Goal: Task Accomplishment & Management: Complete application form

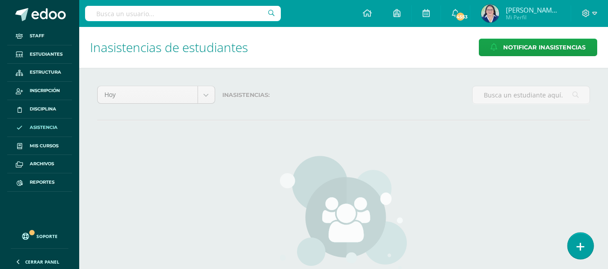
click at [587, 244] on link at bounding box center [580, 246] width 26 height 26
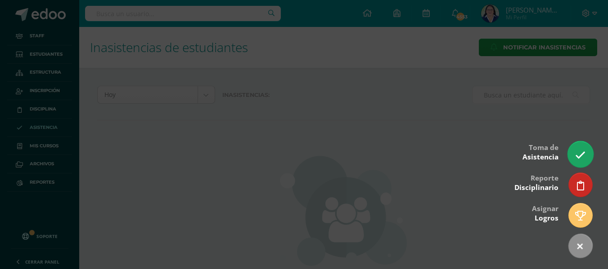
click at [586, 153] on link at bounding box center [580, 154] width 26 height 26
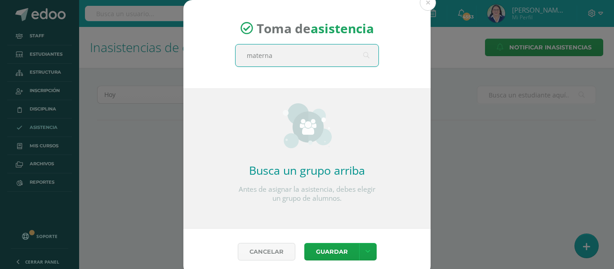
type input "maternal"
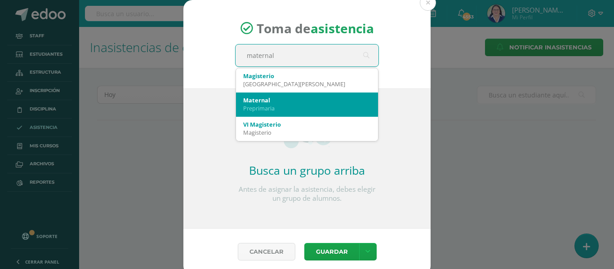
click at [315, 97] on div "Maternal" at bounding box center [307, 100] width 128 height 8
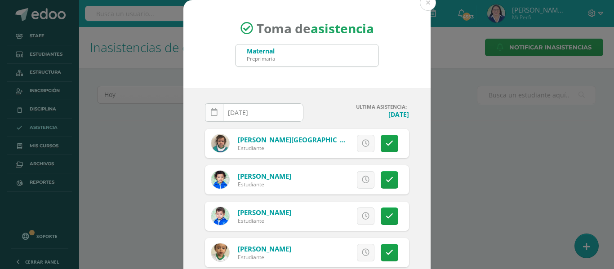
click at [211, 111] on icon at bounding box center [214, 113] width 7 height 8
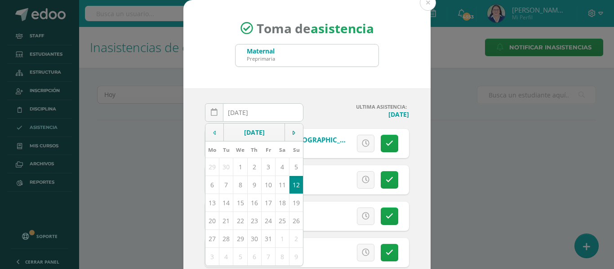
click at [215, 133] on td at bounding box center [215, 133] width 18 height 18
click at [251, 202] on td "18" at bounding box center [254, 203] width 14 height 18
type input "[DATE]"
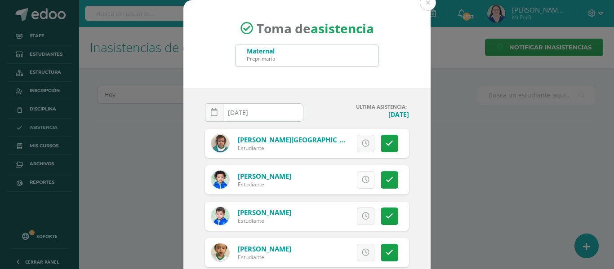
click at [362, 181] on icon at bounding box center [366, 180] width 8 height 8
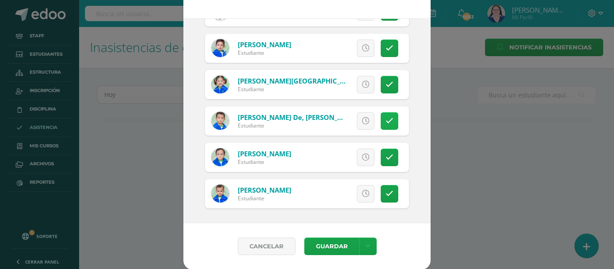
scroll to position [71, 0]
click at [366, 242] on icon at bounding box center [368, 246] width 5 height 8
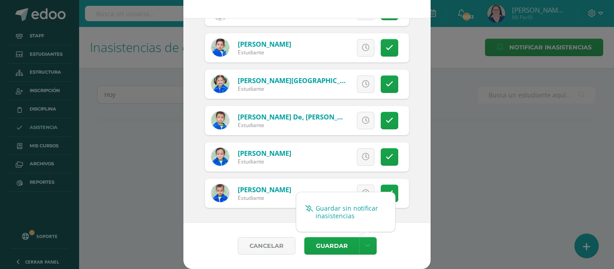
click at [361, 209] on link "Guardar sin notificar inasistencias" at bounding box center [345, 212] width 99 height 22
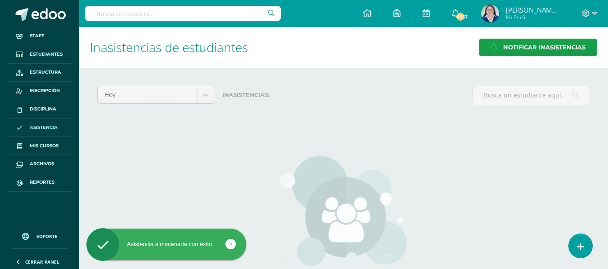
click at [587, 249] on link at bounding box center [579, 246] width 23 height 24
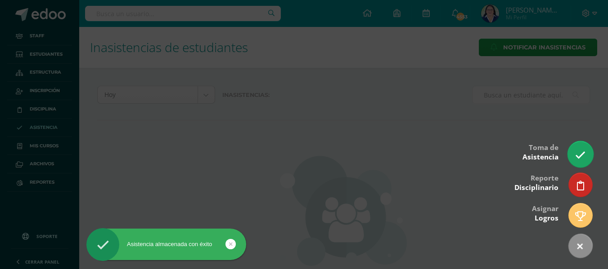
click at [577, 152] on icon at bounding box center [580, 155] width 10 height 10
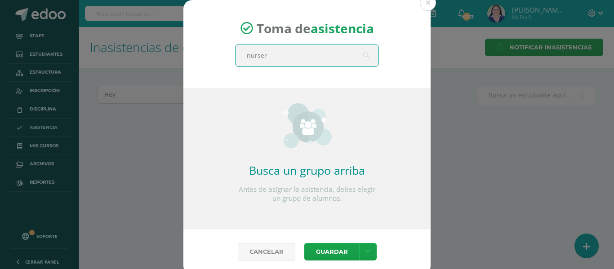
type input "nursery"
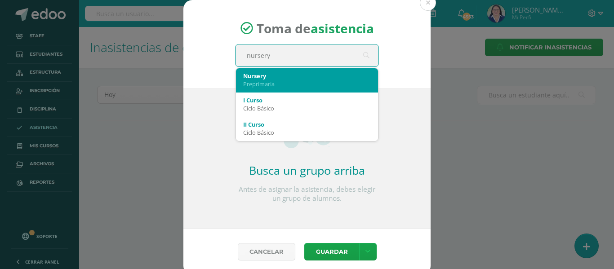
click at [337, 72] on div "Nursery" at bounding box center [307, 76] width 128 height 8
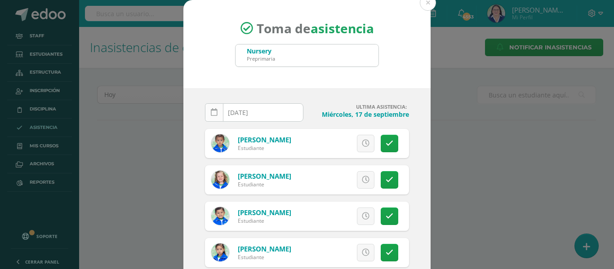
click at [212, 111] on icon at bounding box center [214, 113] width 7 height 8
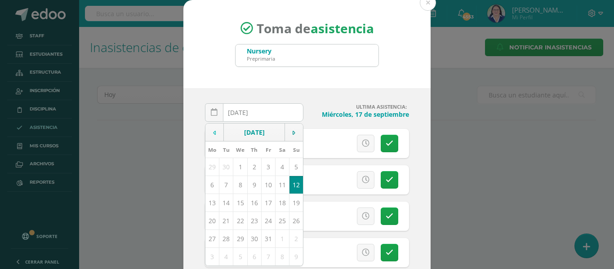
click at [213, 130] on td at bounding box center [215, 133] width 18 height 18
click at [249, 201] on td "18" at bounding box center [254, 203] width 14 height 18
type input "[DATE]"
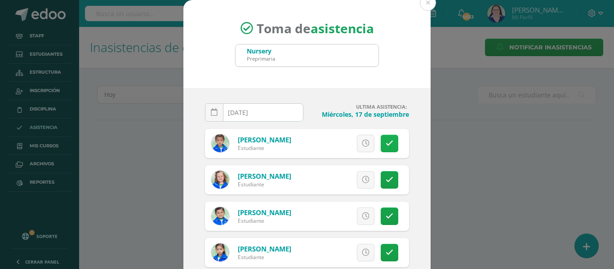
click at [386, 143] on icon at bounding box center [390, 144] width 8 height 8
click at [386, 180] on icon at bounding box center [390, 180] width 8 height 8
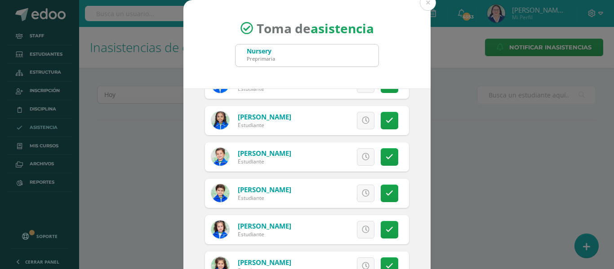
scroll to position [315, 0]
click at [362, 191] on icon at bounding box center [366, 193] width 8 height 8
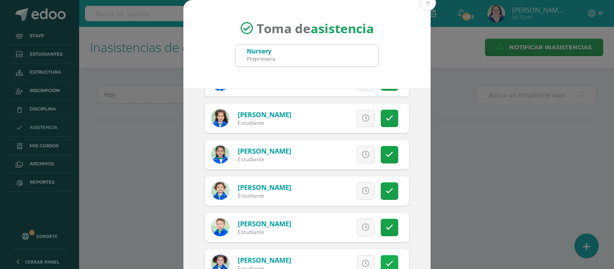
click at [386, 260] on icon at bounding box center [390, 264] width 8 height 8
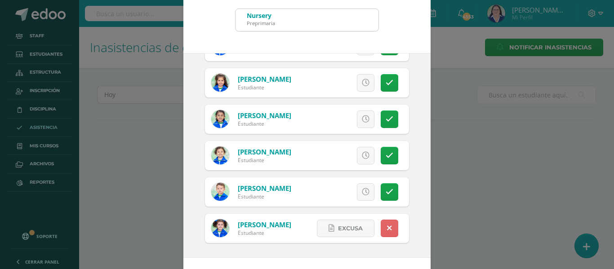
scroll to position [71, 0]
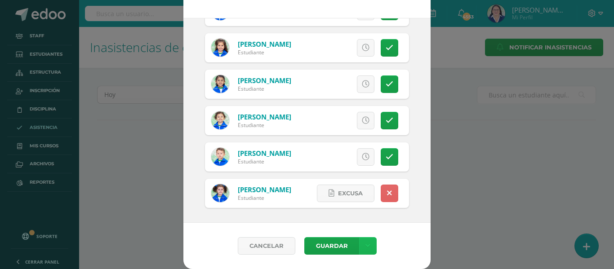
click at [366, 248] on icon at bounding box center [368, 246] width 5 height 8
click at [354, 210] on link "Guardar sin notificar inasistencias" at bounding box center [345, 212] width 99 height 22
click at [589, 241] on div "Toma de asistencia Nursery Preprimaria nursery 2025-09-18 September, 2025 Mo Tu…" at bounding box center [307, 99] width 607 height 340
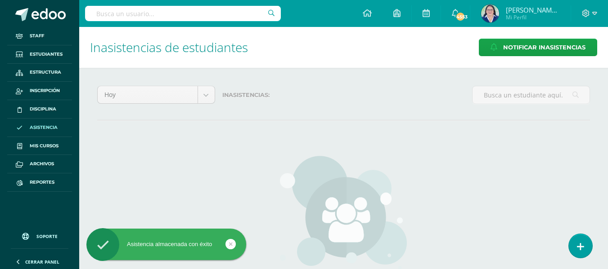
click at [585, 239] on link at bounding box center [579, 246] width 23 height 24
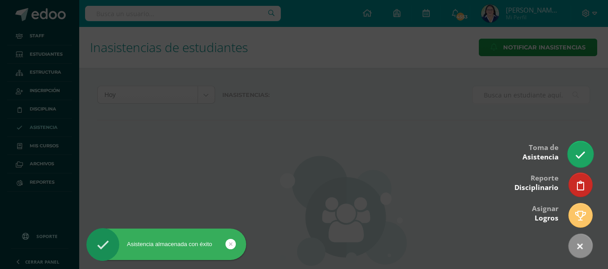
click at [584, 149] on link at bounding box center [580, 154] width 26 height 26
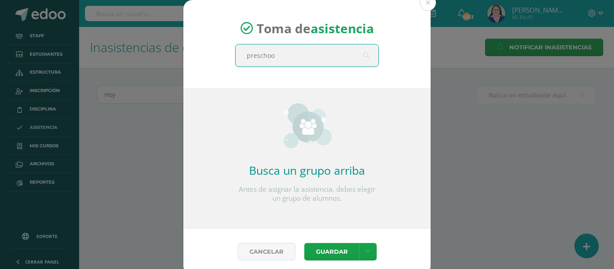
type input "preschool"
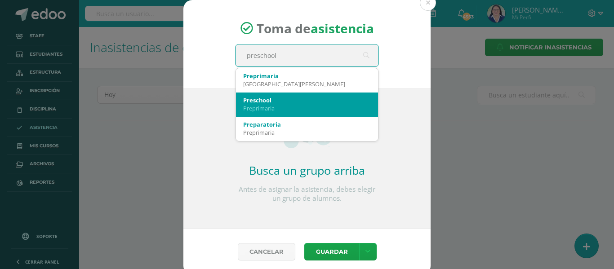
click at [269, 104] on div "Preprimaria" at bounding box center [307, 108] width 128 height 8
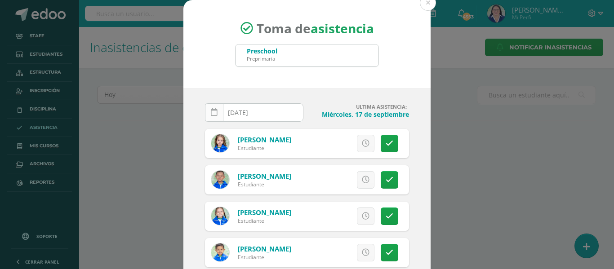
click at [211, 113] on icon at bounding box center [214, 113] width 7 height 8
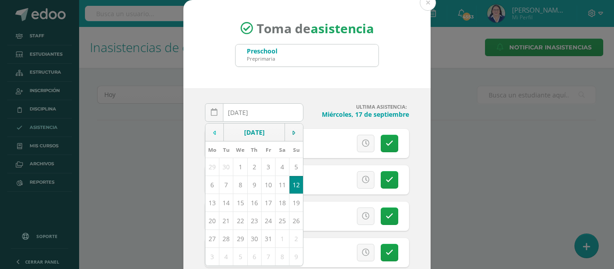
click at [209, 136] on td at bounding box center [215, 133] width 18 height 18
click at [251, 206] on td "18" at bounding box center [254, 203] width 14 height 18
type input "[DATE]"
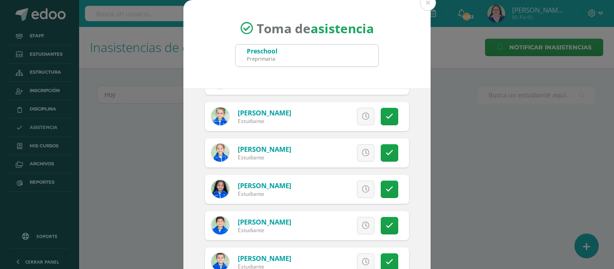
scroll to position [1169, 0]
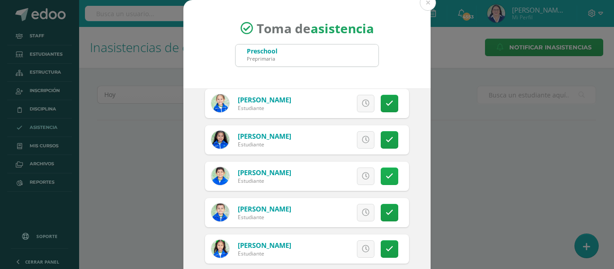
click at [386, 174] on icon at bounding box center [390, 177] width 8 height 8
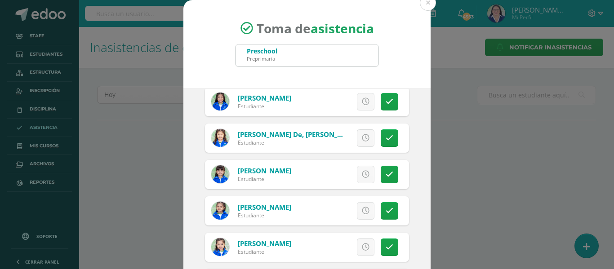
scroll to position [720, 0]
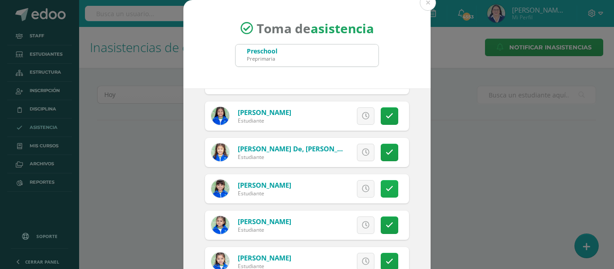
click at [386, 188] on icon at bounding box center [390, 189] width 8 height 8
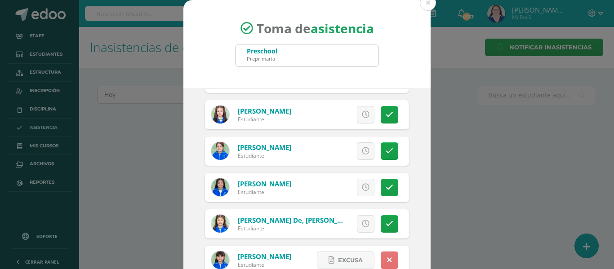
scroll to position [630, 0]
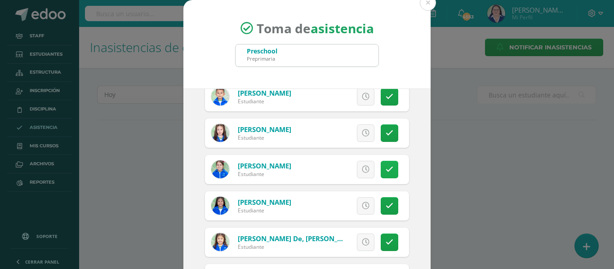
click at [386, 166] on icon at bounding box center [390, 170] width 8 height 8
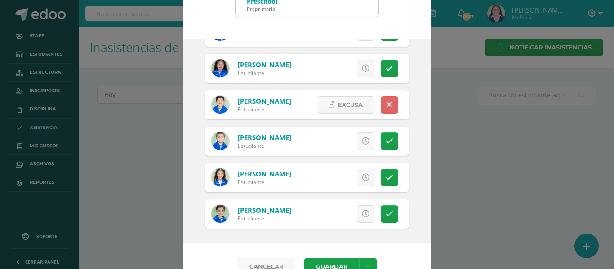
scroll to position [71, 0]
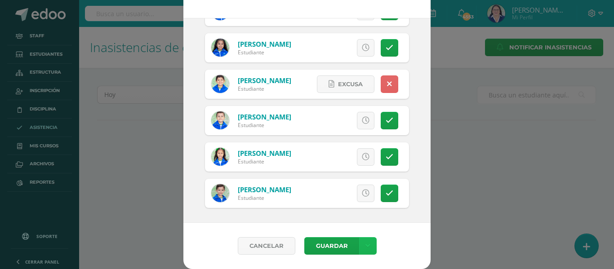
click at [367, 245] on link at bounding box center [368, 246] width 18 height 18
click at [359, 210] on link "Guardar sin notificar inasistencias" at bounding box center [345, 212] width 99 height 22
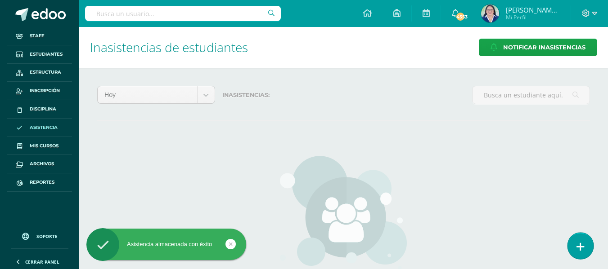
click at [587, 244] on link at bounding box center [580, 246] width 26 height 26
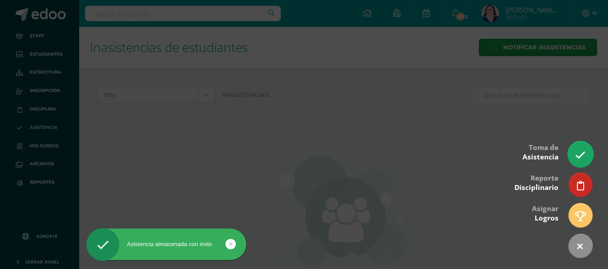
click at [583, 148] on link at bounding box center [580, 154] width 26 height 26
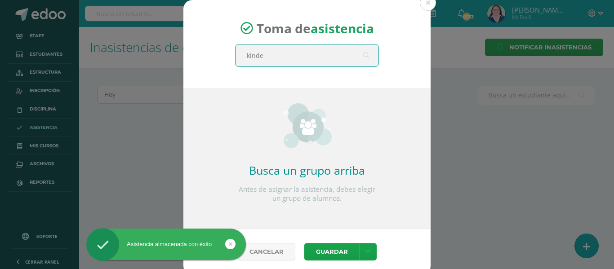
type input "kinder"
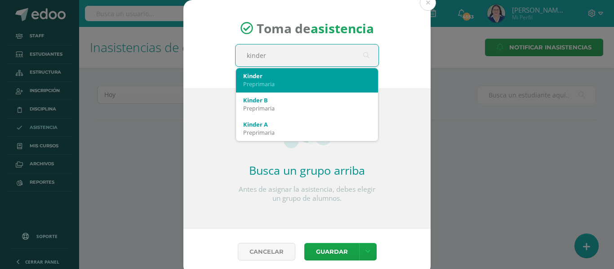
click at [247, 81] on div "Preprimaria" at bounding box center [307, 84] width 128 height 8
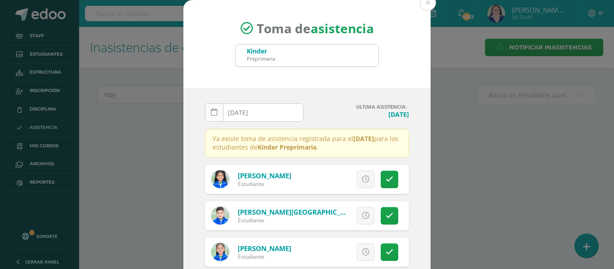
click at [211, 111] on icon at bounding box center [214, 113] width 7 height 8
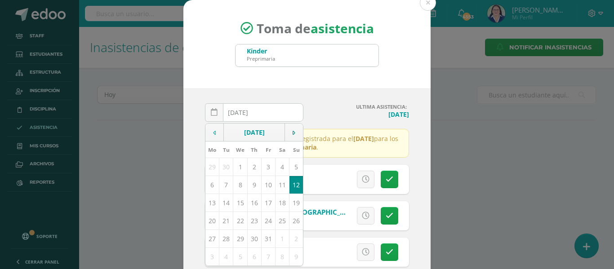
click at [211, 129] on td at bounding box center [215, 133] width 18 height 18
click at [250, 205] on td "18" at bounding box center [254, 203] width 14 height 18
type input "[DATE]"
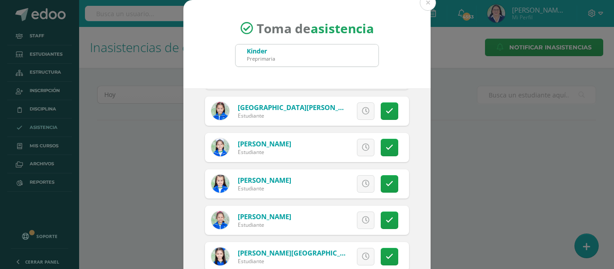
scroll to position [675, 0]
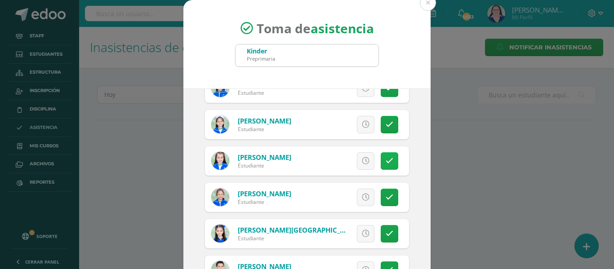
click at [386, 159] on icon at bounding box center [390, 161] width 8 height 8
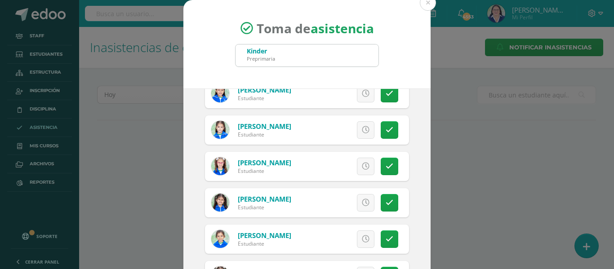
scroll to position [944, 0]
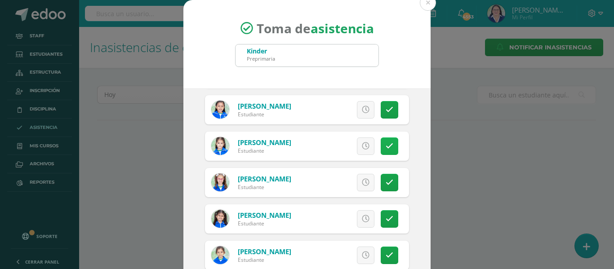
click at [382, 141] on link at bounding box center [390, 147] width 18 height 18
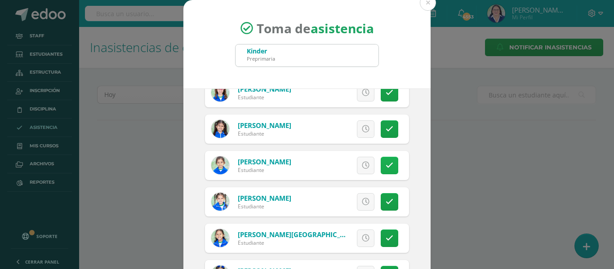
scroll to position [1079, 0]
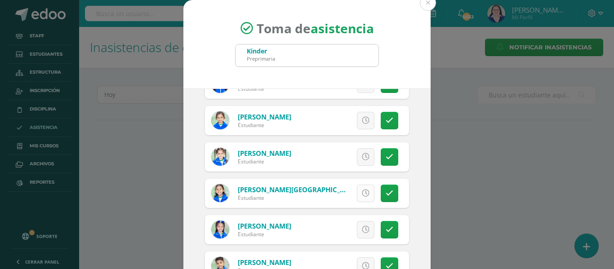
click at [362, 192] on icon at bounding box center [366, 194] width 8 height 8
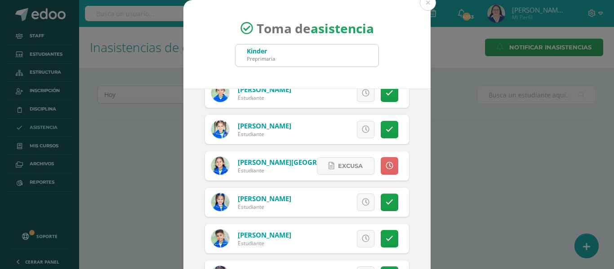
scroll to position [1118, 0]
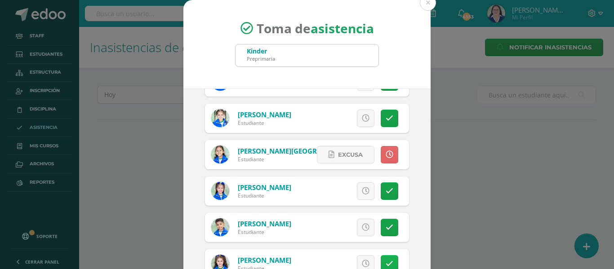
click at [386, 260] on icon at bounding box center [390, 264] width 8 height 8
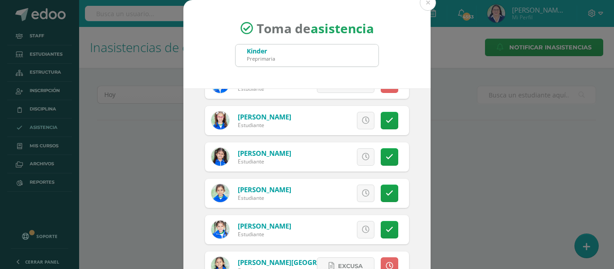
scroll to position [983, 0]
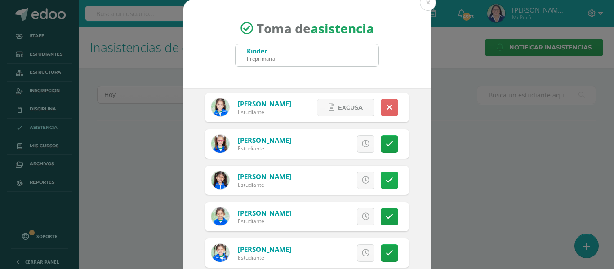
click at [386, 179] on icon at bounding box center [390, 181] width 8 height 8
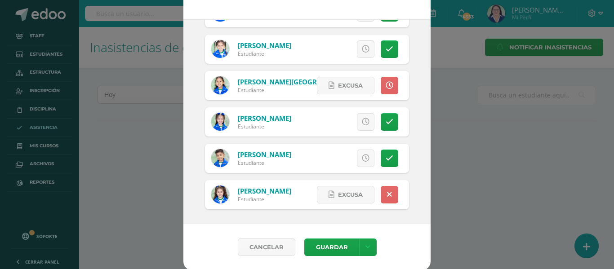
scroll to position [71, 0]
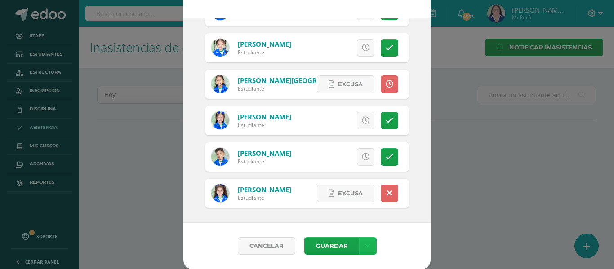
click at [366, 242] on icon at bounding box center [368, 246] width 5 height 8
click at [365, 208] on link "Guardar sin notificar inasistencias" at bounding box center [345, 212] width 99 height 22
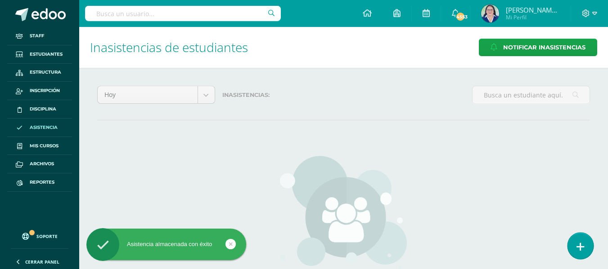
click at [579, 247] on icon at bounding box center [580, 247] width 8 height 10
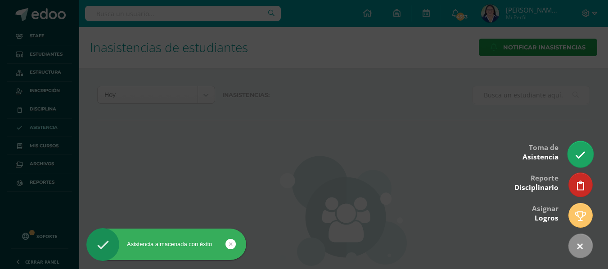
click at [579, 158] on icon at bounding box center [580, 155] width 10 height 10
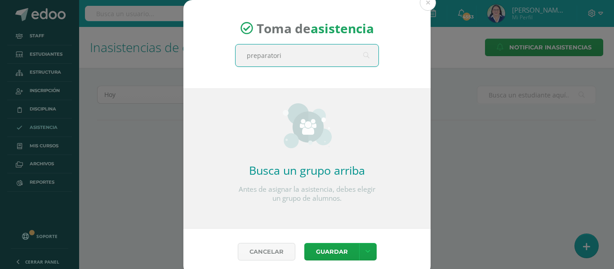
type input "preparatoria"
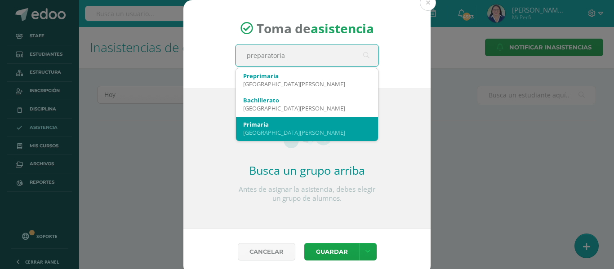
scroll to position [45, 0]
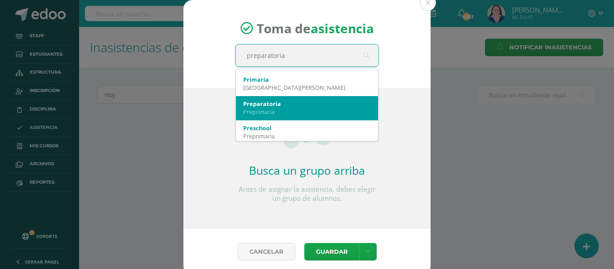
click at [304, 112] on div "Preprimaria" at bounding box center [307, 112] width 128 height 8
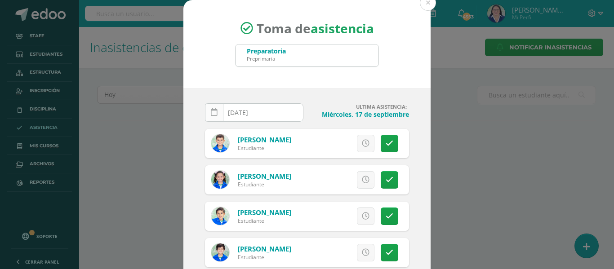
click at [211, 111] on icon at bounding box center [214, 113] width 7 height 8
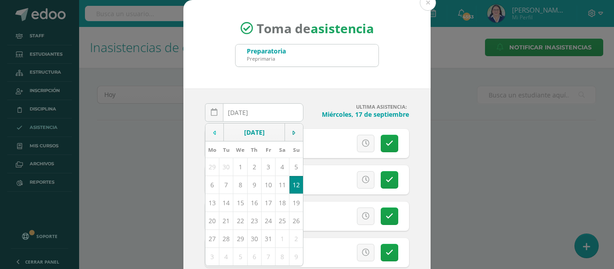
click at [213, 131] on icon at bounding box center [214, 133] width 3 height 6
click at [248, 199] on td "18" at bounding box center [254, 203] width 14 height 18
type input "[DATE]"
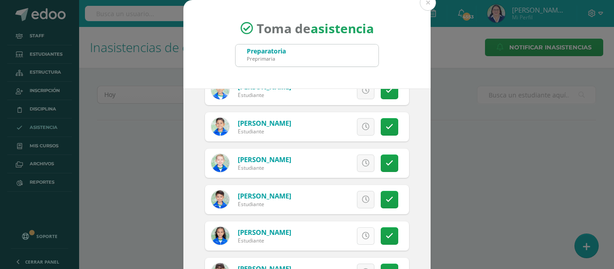
scroll to position [899, 0]
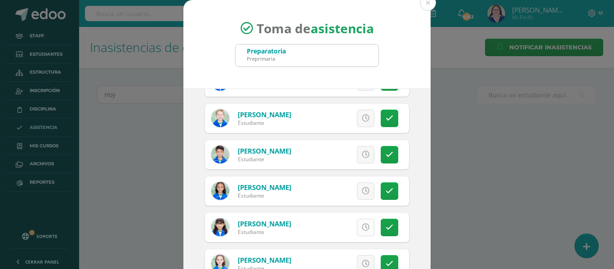
click at [362, 226] on icon at bounding box center [366, 228] width 8 height 8
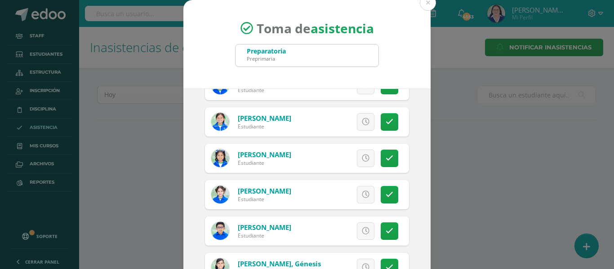
scroll to position [495, 0]
click at [386, 195] on icon at bounding box center [390, 196] width 8 height 8
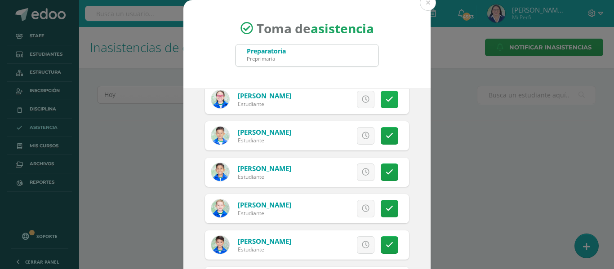
scroll to position [810, 0]
click at [384, 209] on link at bounding box center [390, 209] width 18 height 18
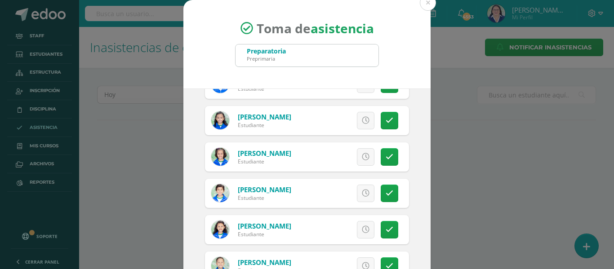
scroll to position [1155, 0]
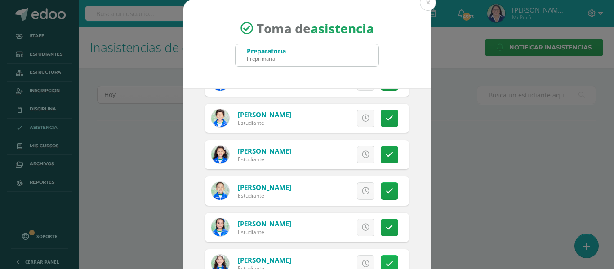
click at [384, 259] on link at bounding box center [390, 264] width 18 height 18
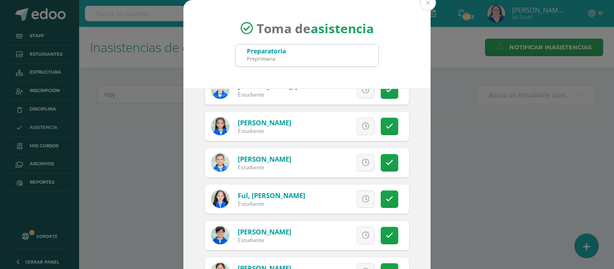
scroll to position [255, 0]
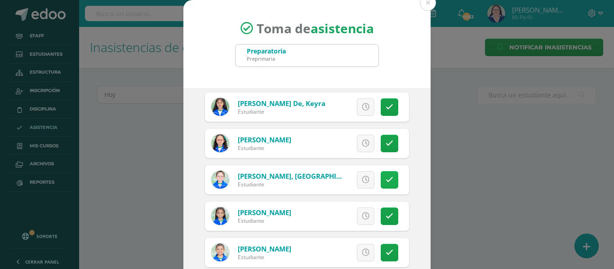
click at [386, 181] on icon at bounding box center [390, 180] width 8 height 8
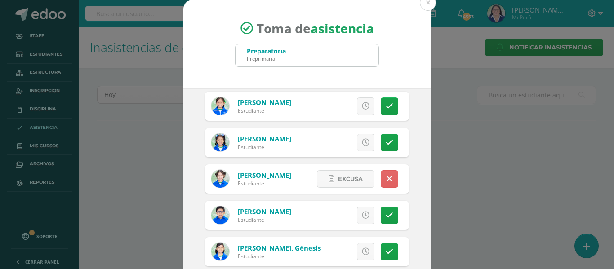
scroll to position [525, 0]
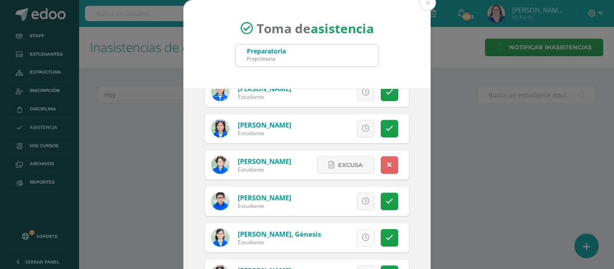
click at [362, 239] on icon at bounding box center [366, 238] width 8 height 8
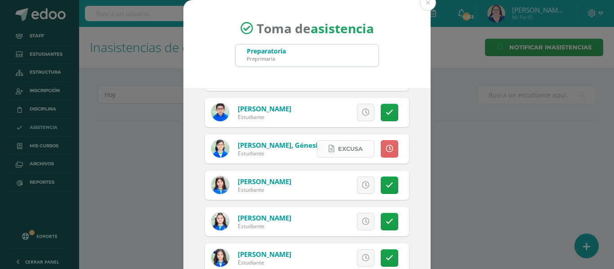
scroll to position [615, 0]
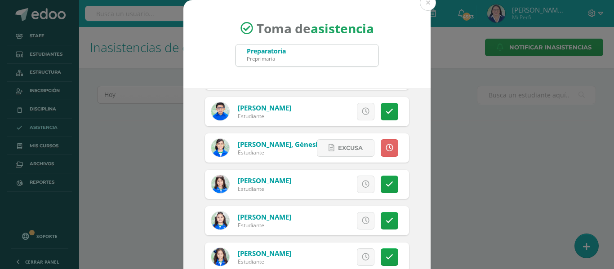
click at [362, 223] on icon at bounding box center [366, 221] width 8 height 8
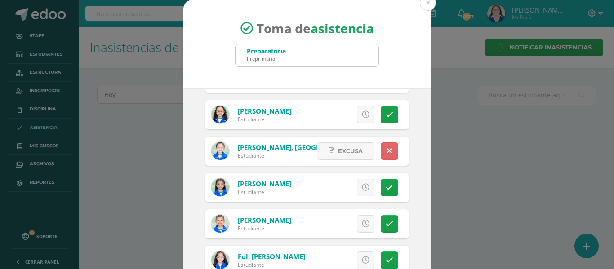
scroll to position [300, 0]
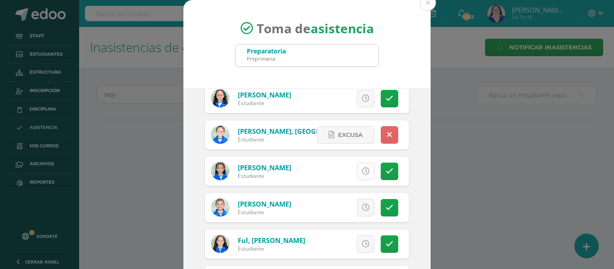
click at [362, 169] on icon at bounding box center [366, 172] width 8 height 8
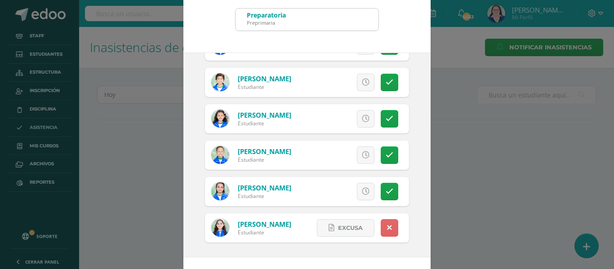
scroll to position [71, 0]
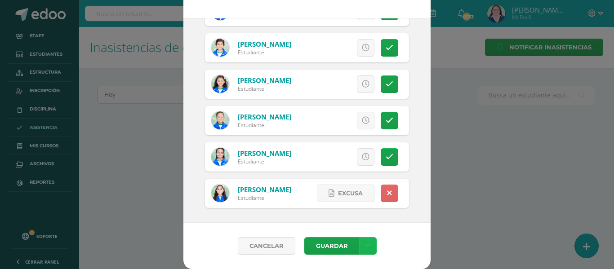
click at [366, 244] on icon at bounding box center [368, 246] width 5 height 8
click at [359, 207] on link "Guardar sin notificar inasistencias" at bounding box center [345, 212] width 99 height 22
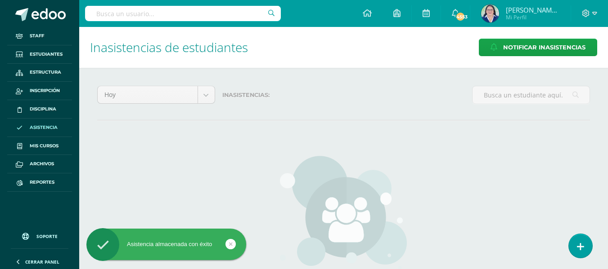
click at [576, 242] on link at bounding box center [579, 246] width 23 height 24
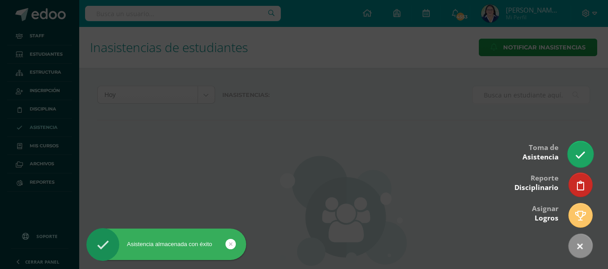
click at [578, 152] on icon at bounding box center [580, 155] width 10 height 10
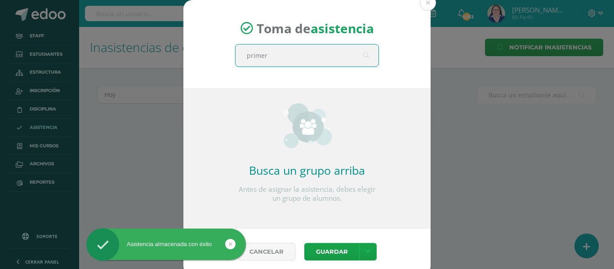
type input "primero"
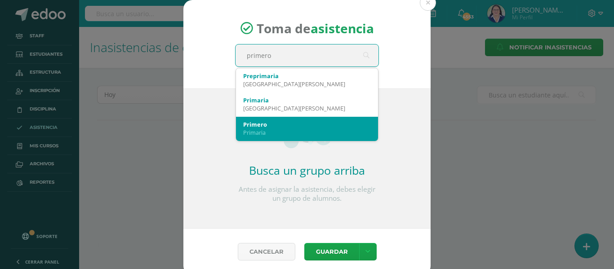
click at [346, 125] on div "Primero" at bounding box center [307, 125] width 128 height 8
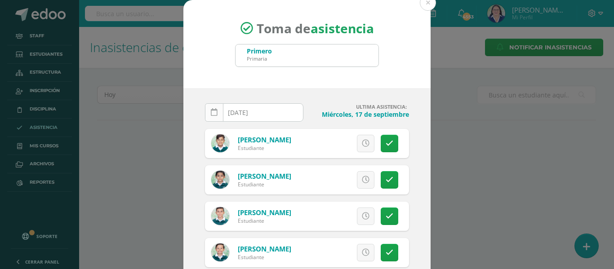
click at [211, 113] on icon at bounding box center [214, 113] width 7 height 8
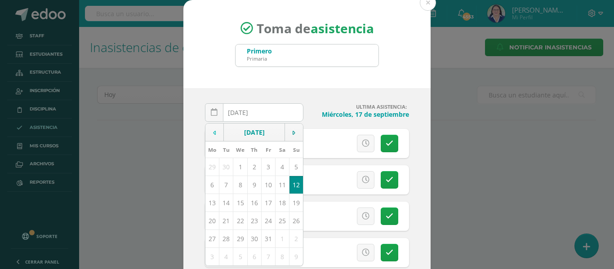
click at [213, 133] on icon at bounding box center [214, 133] width 3 height 6
click at [249, 201] on td "18" at bounding box center [254, 203] width 14 height 18
type input "[DATE]"
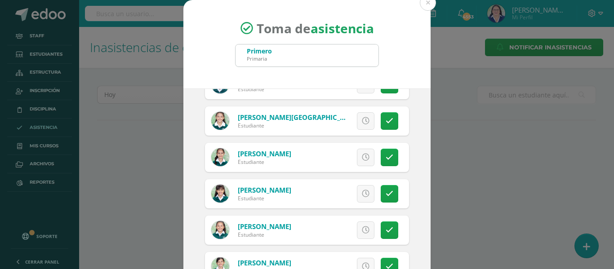
scroll to position [1664, 0]
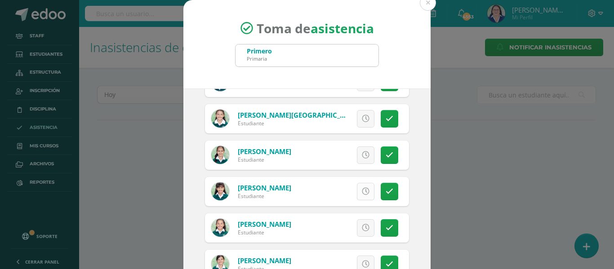
click at [361, 192] on link at bounding box center [366, 192] width 18 height 18
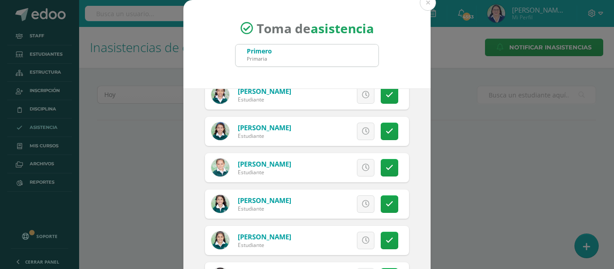
scroll to position [989, 0]
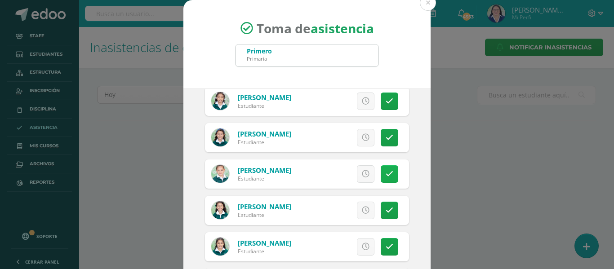
click at [386, 176] on icon at bounding box center [390, 174] width 8 height 8
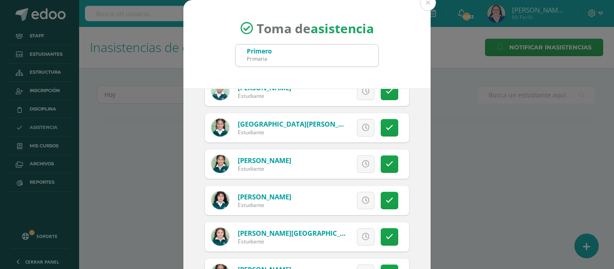
scroll to position [270, 0]
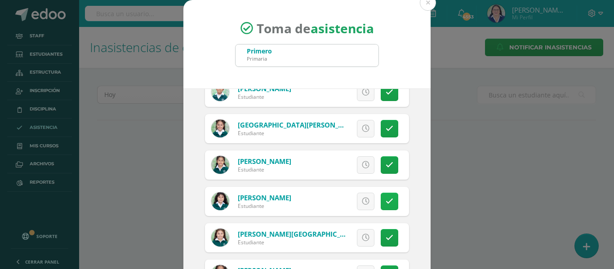
click at [386, 199] on icon at bounding box center [390, 202] width 8 height 8
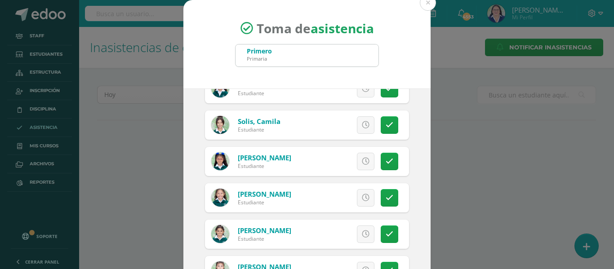
scroll to position [1484, 0]
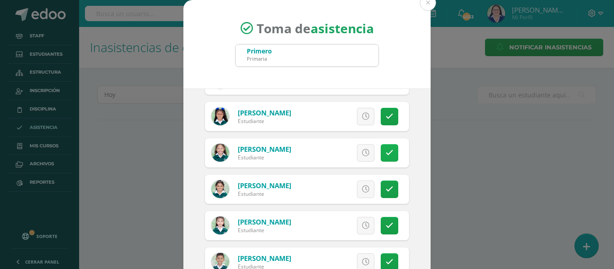
click at [386, 152] on icon at bounding box center [390, 153] width 8 height 8
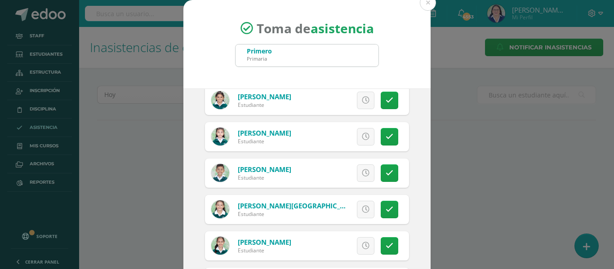
scroll to position [1574, 0]
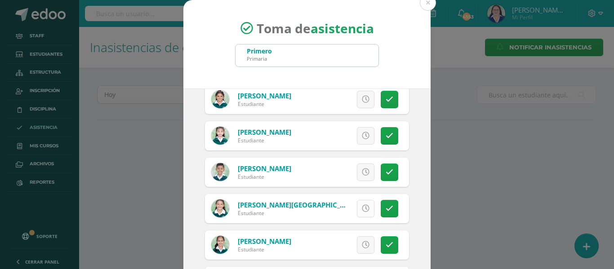
click at [362, 205] on icon at bounding box center [366, 209] width 8 height 8
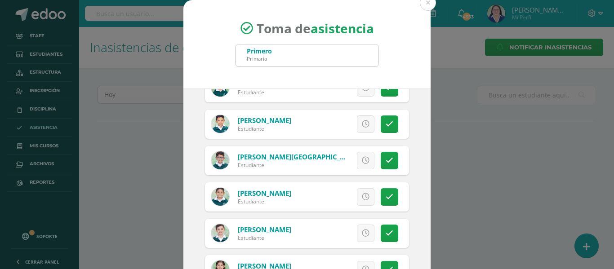
scroll to position [675, 0]
click at [362, 121] on icon at bounding box center [366, 125] width 8 height 8
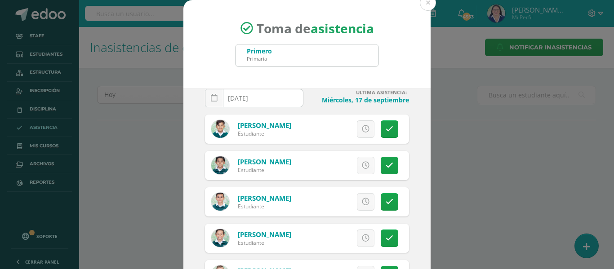
scroll to position [0, 0]
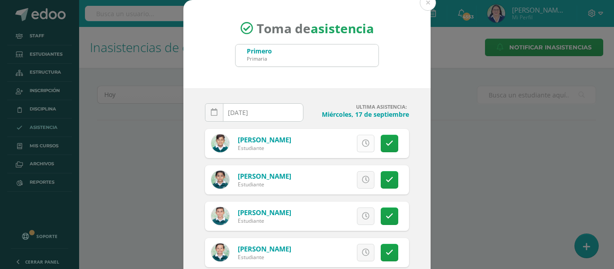
click at [357, 139] on link at bounding box center [366, 144] width 18 height 18
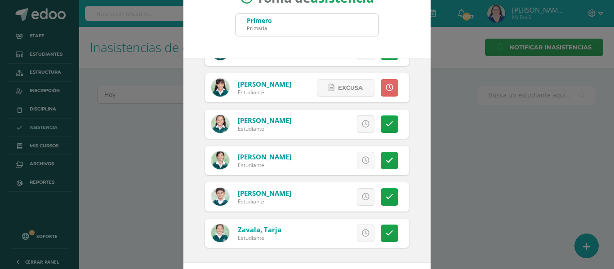
scroll to position [71, 0]
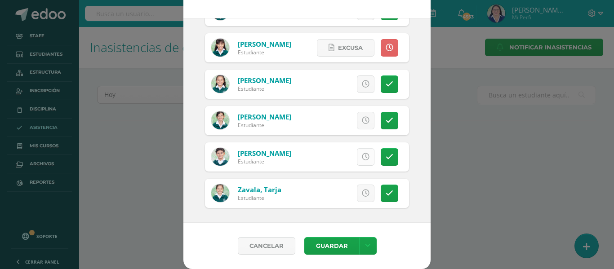
click at [362, 157] on icon at bounding box center [366, 157] width 8 height 8
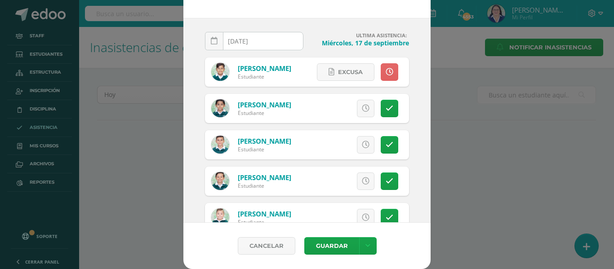
scroll to position [0, 0]
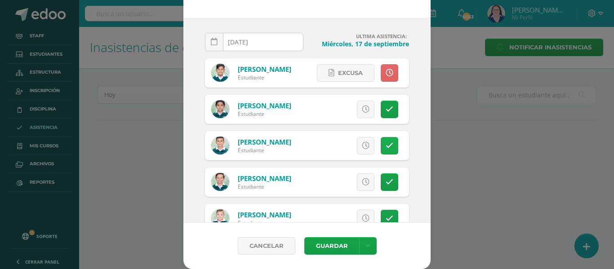
click at [384, 143] on link at bounding box center [390, 146] width 18 height 18
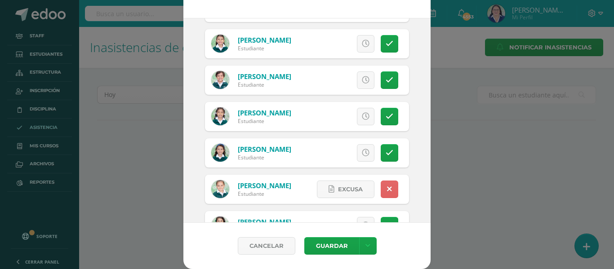
scroll to position [1034, 0]
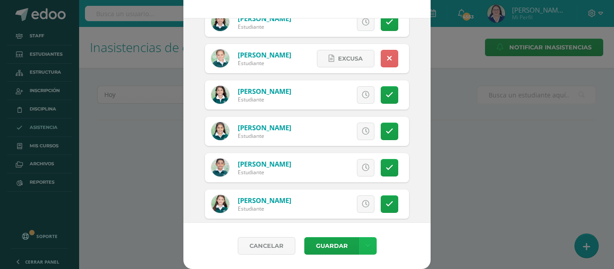
click at [368, 245] on link at bounding box center [368, 246] width 18 height 18
click at [359, 209] on link "Guardar sin notificar inasistencias" at bounding box center [345, 212] width 99 height 22
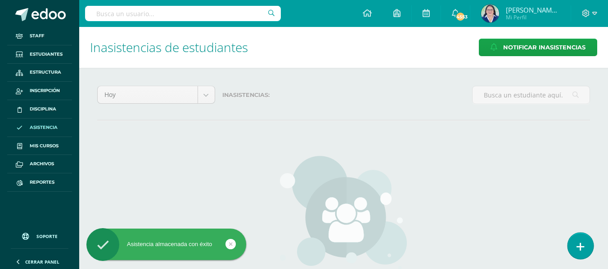
drag, startPoint x: 578, startPoint y: 243, endPoint x: 572, endPoint y: 240, distance: 7.6
click at [578, 243] on icon at bounding box center [580, 247] width 8 height 10
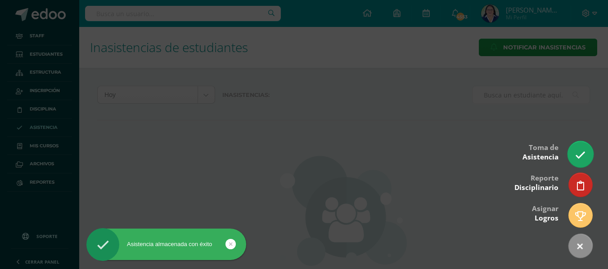
click at [580, 145] on link at bounding box center [580, 154] width 26 height 26
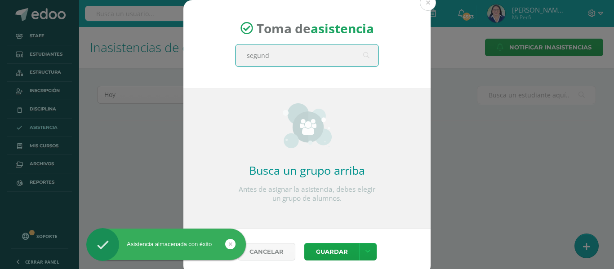
type input "segundo"
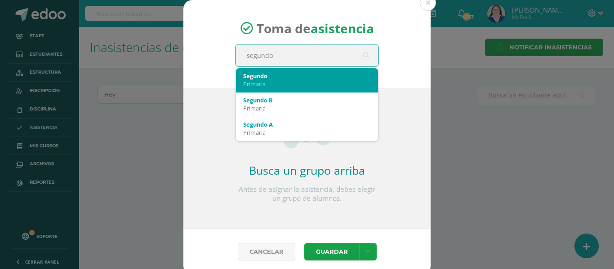
click at [285, 76] on div "Segundo" at bounding box center [307, 76] width 128 height 8
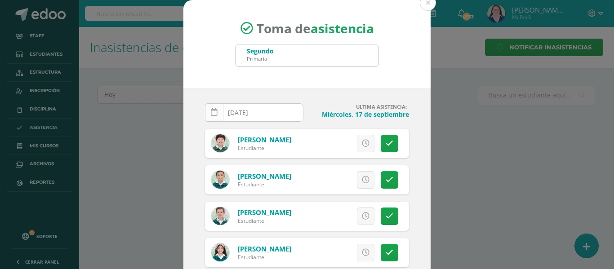
click at [214, 112] on icon at bounding box center [214, 113] width 7 height 8
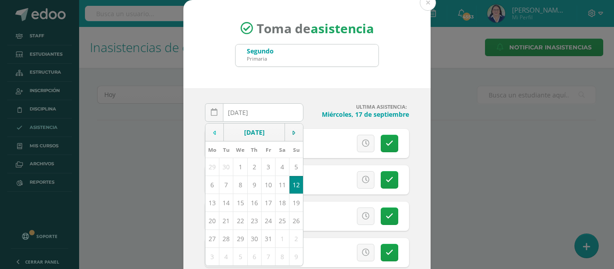
click at [213, 130] on icon at bounding box center [214, 133] width 3 height 6
click at [250, 202] on td "18" at bounding box center [254, 203] width 14 height 18
type input "[DATE]"
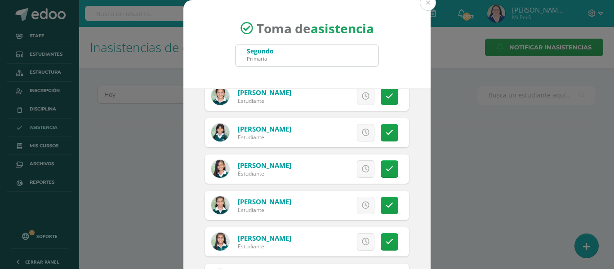
scroll to position [360, 0]
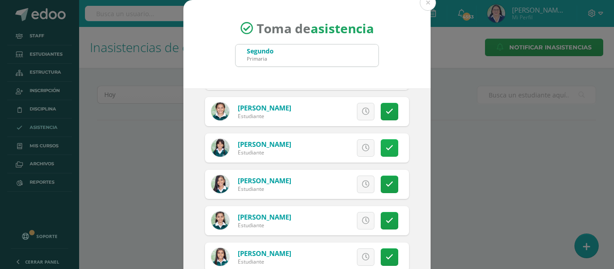
click at [386, 145] on icon at bounding box center [390, 148] width 8 height 8
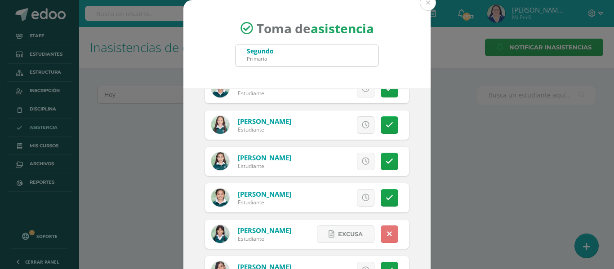
scroll to position [270, 0]
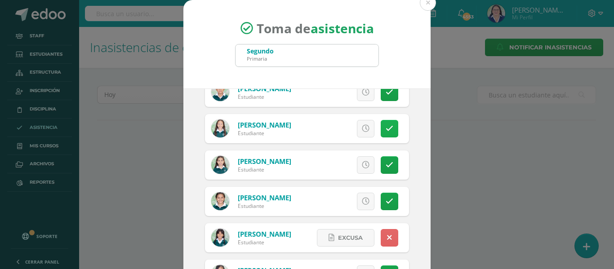
click at [386, 127] on icon at bounding box center [390, 129] width 8 height 8
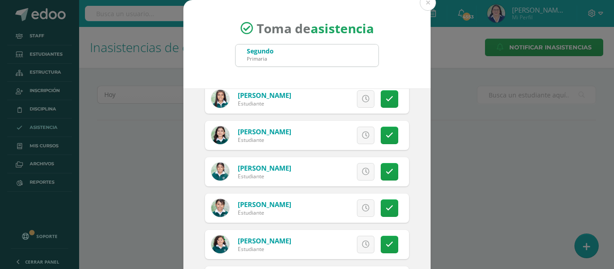
scroll to position [540, 0]
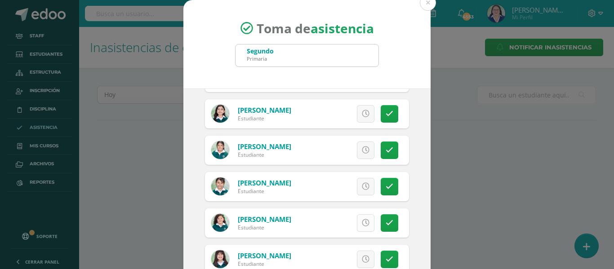
click at [362, 220] on icon at bounding box center [366, 223] width 8 height 8
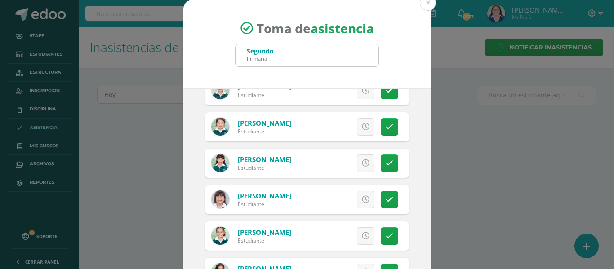
scroll to position [810, 0]
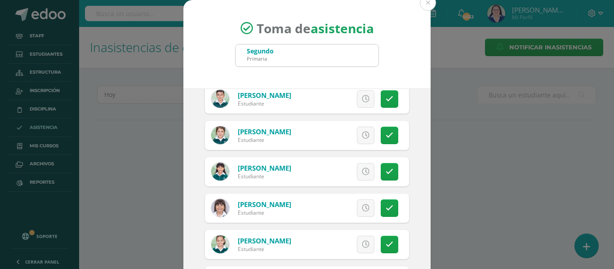
click at [362, 171] on icon at bounding box center [366, 172] width 8 height 8
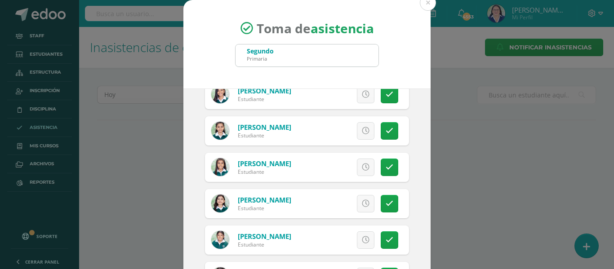
scroll to position [405, 0]
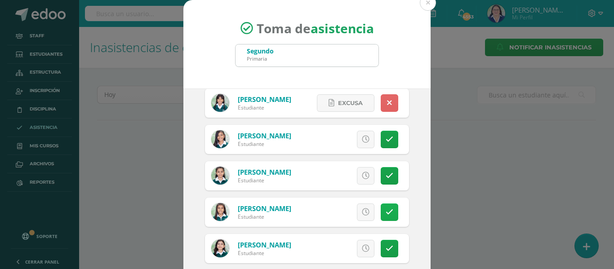
click at [386, 210] on icon at bounding box center [390, 213] width 8 height 8
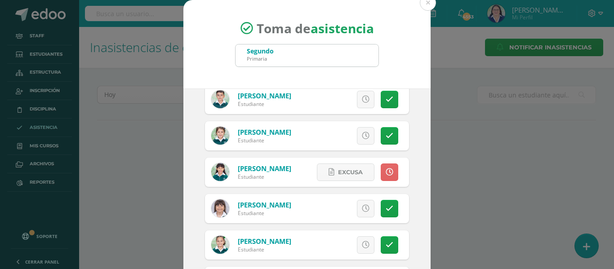
scroll to position [810, 0]
click at [362, 134] on icon at bounding box center [366, 136] width 8 height 8
click at [386, 206] on icon at bounding box center [390, 209] width 8 height 8
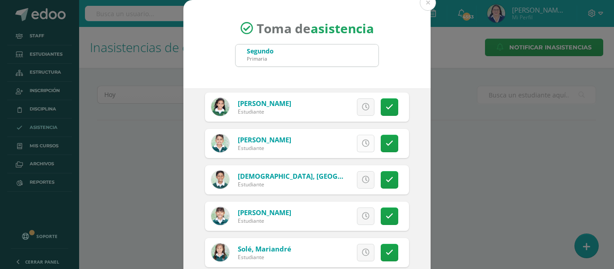
scroll to position [989, 0]
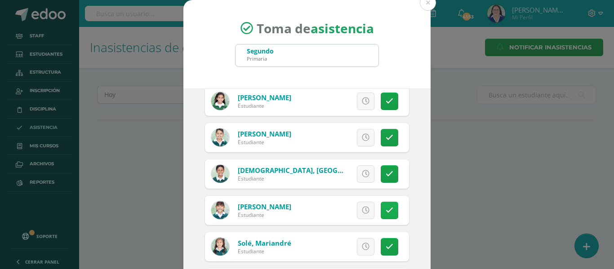
click at [386, 211] on icon at bounding box center [390, 211] width 8 height 8
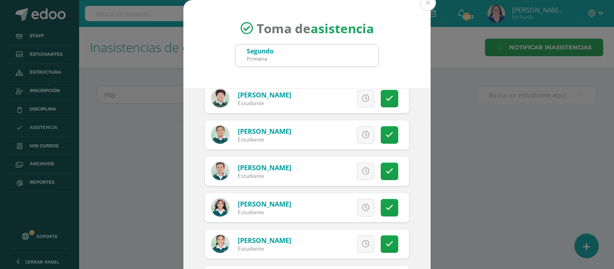
scroll to position [0, 0]
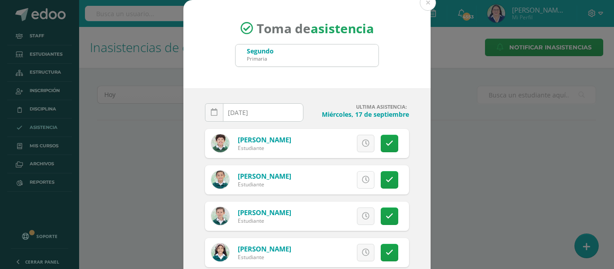
click at [362, 182] on icon at bounding box center [366, 180] width 8 height 8
click at [362, 216] on icon at bounding box center [366, 217] width 8 height 8
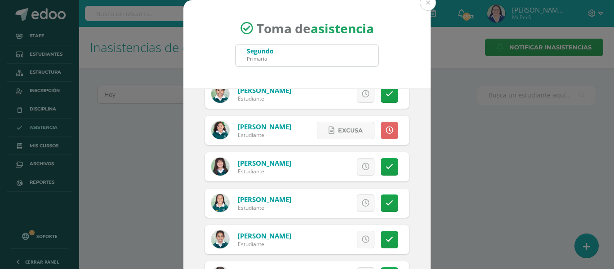
scroll to position [675, 0]
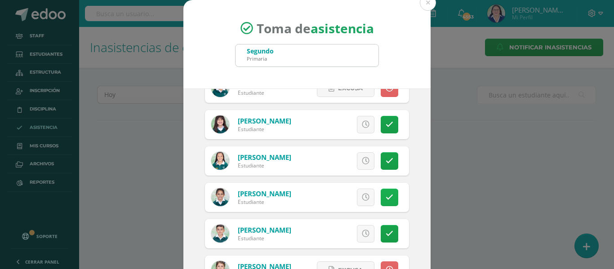
click at [386, 197] on icon at bounding box center [390, 198] width 8 height 8
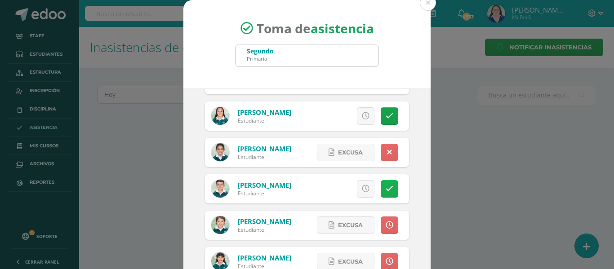
click at [386, 188] on icon at bounding box center [390, 189] width 8 height 8
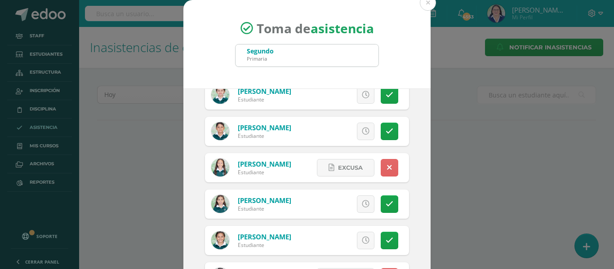
scroll to position [180, 0]
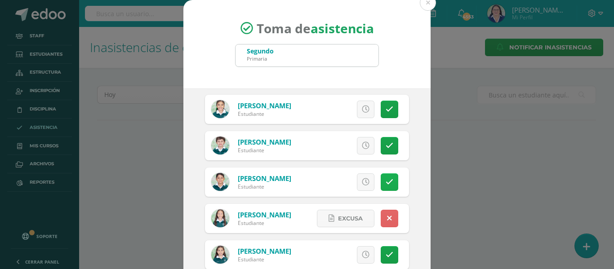
click at [386, 181] on icon at bounding box center [390, 183] width 8 height 8
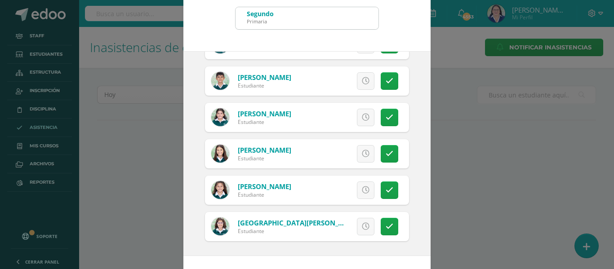
scroll to position [71, 0]
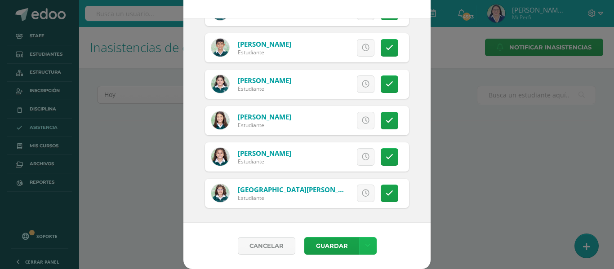
click at [366, 242] on link at bounding box center [368, 246] width 18 height 18
click at [358, 207] on link "Guardar sin notificar inasistencias" at bounding box center [345, 212] width 99 height 22
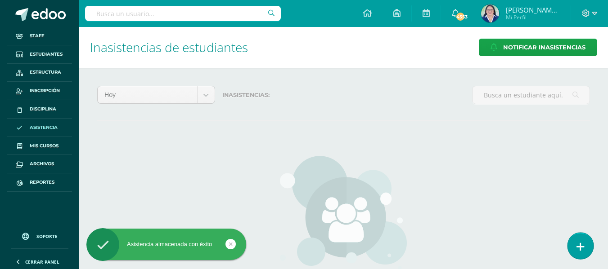
click at [582, 244] on icon at bounding box center [580, 247] width 8 height 10
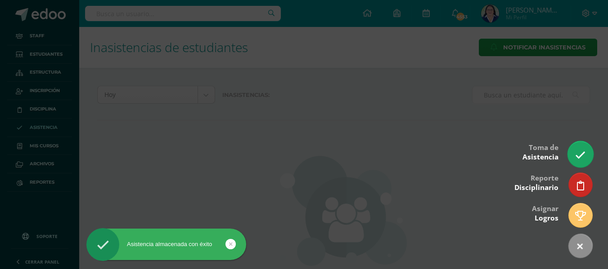
click at [582, 152] on icon at bounding box center [580, 155] width 10 height 10
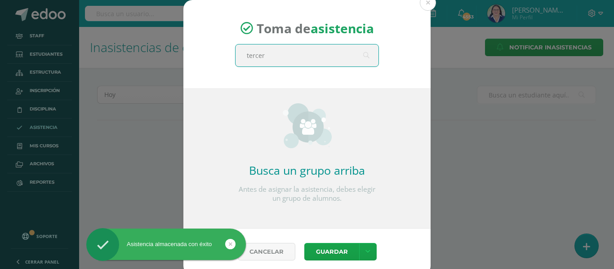
type input "tercero"
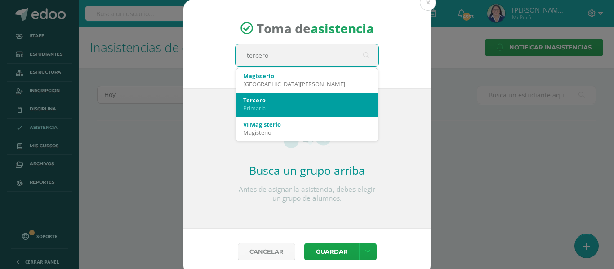
click at [293, 98] on div "Tercero" at bounding box center [307, 100] width 128 height 8
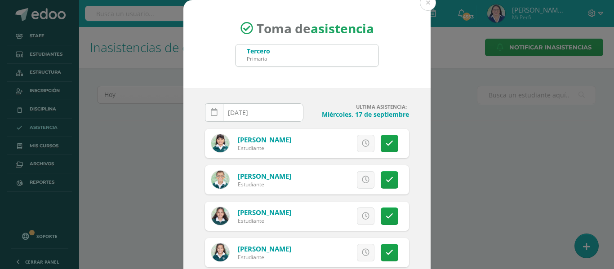
click at [211, 111] on icon at bounding box center [214, 113] width 7 height 8
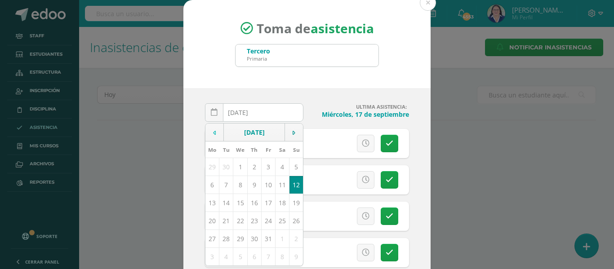
click at [210, 130] on td at bounding box center [215, 133] width 18 height 18
click at [251, 204] on td "18" at bounding box center [254, 203] width 14 height 18
type input "[DATE]"
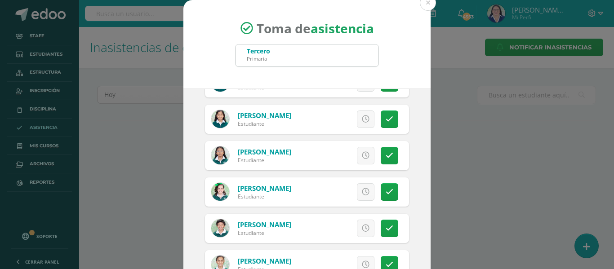
scroll to position [630, 0]
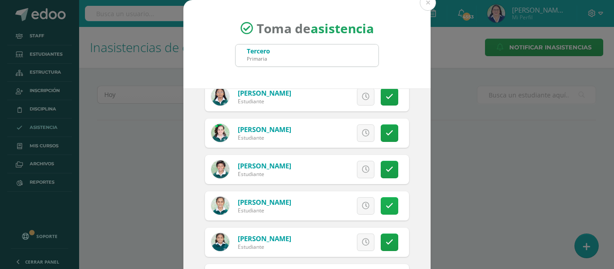
click at [386, 203] on icon at bounding box center [390, 206] width 8 height 8
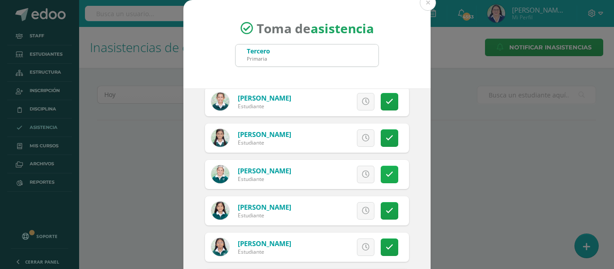
scroll to position [495, 0]
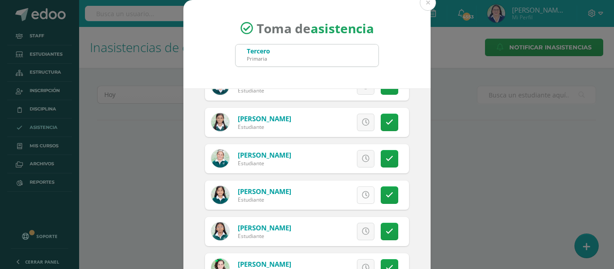
click at [362, 196] on icon at bounding box center [366, 196] width 8 height 8
click at [362, 231] on icon at bounding box center [366, 232] width 8 height 8
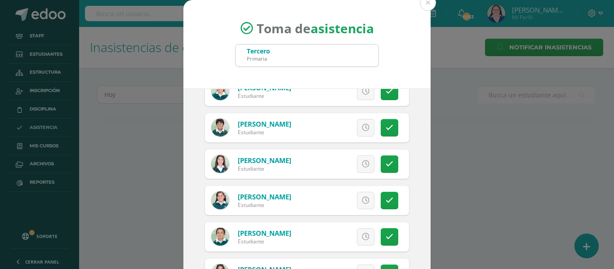
scroll to position [1889, 0]
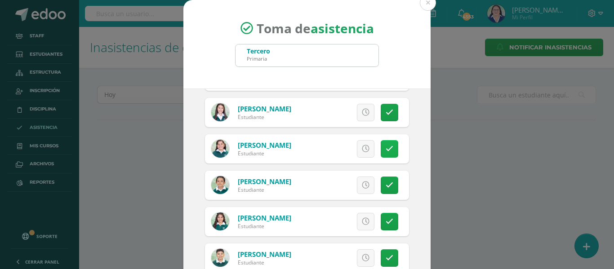
click at [381, 149] on link at bounding box center [390, 149] width 18 height 18
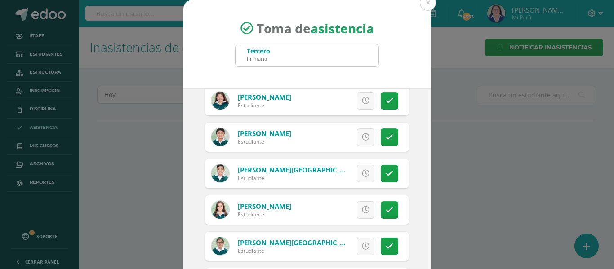
scroll to position [1461, 0]
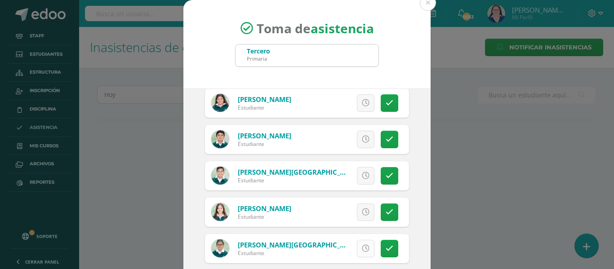
click at [362, 247] on icon at bounding box center [366, 249] width 8 height 8
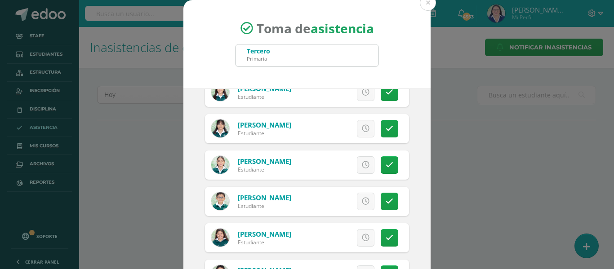
scroll to position [1281, 0]
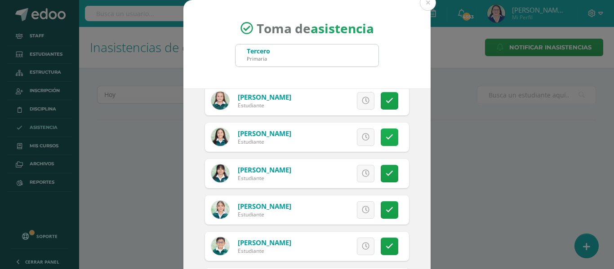
click at [386, 134] on icon at bounding box center [390, 138] width 8 height 8
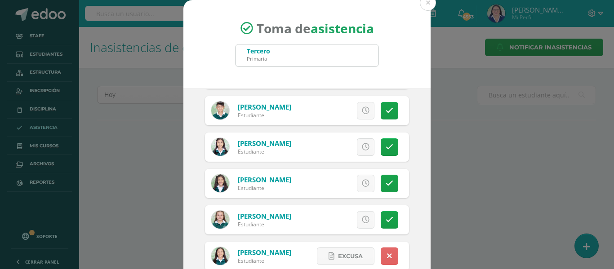
scroll to position [1146, 0]
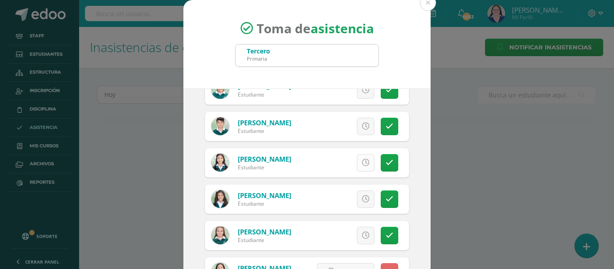
click at [362, 160] on icon at bounding box center [366, 163] width 8 height 8
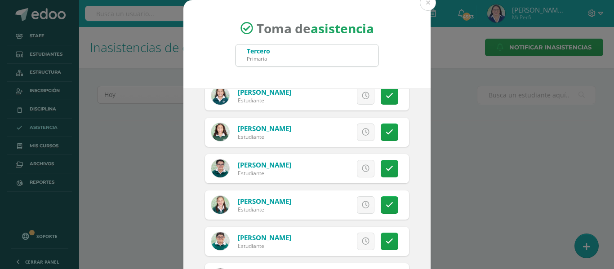
scroll to position [202, 0]
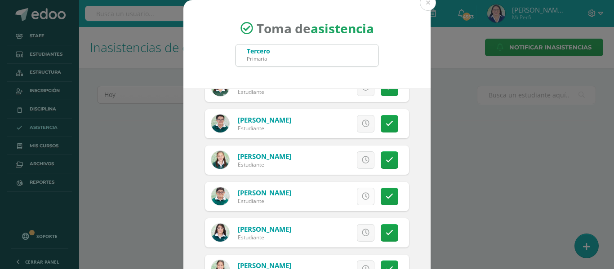
click at [362, 195] on icon at bounding box center [366, 197] width 8 height 8
click at [362, 124] on icon at bounding box center [366, 124] width 8 height 8
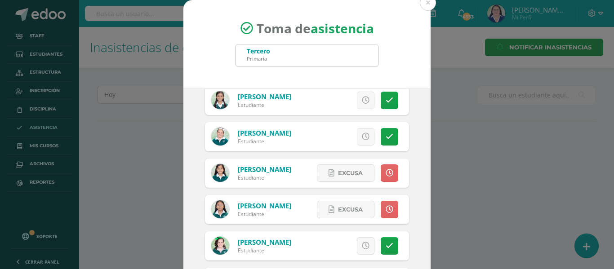
scroll to position [562, 0]
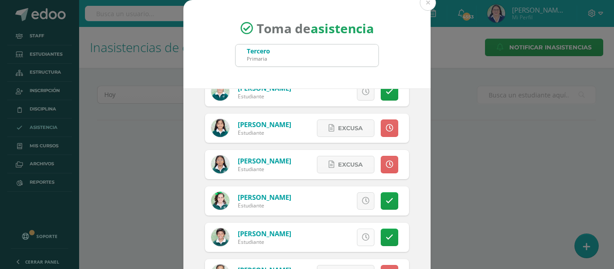
click at [362, 238] on icon at bounding box center [366, 238] width 8 height 8
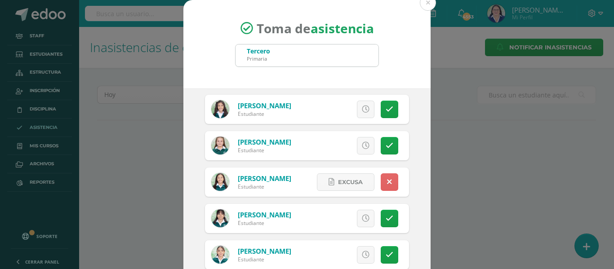
scroll to position [1326, 0]
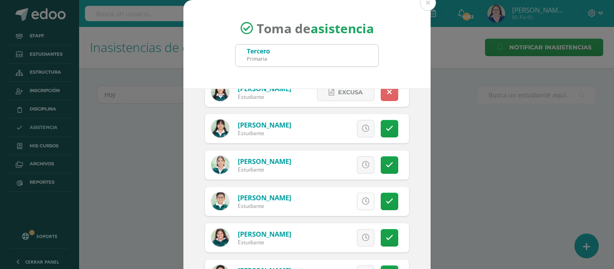
click at [362, 202] on icon at bounding box center [366, 202] width 8 height 8
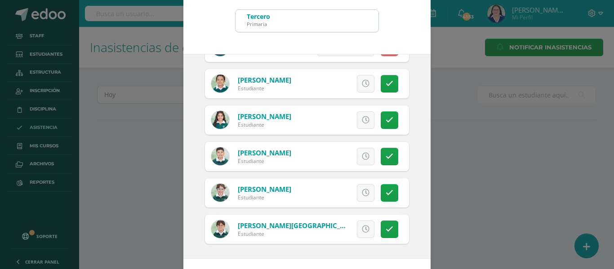
scroll to position [71, 0]
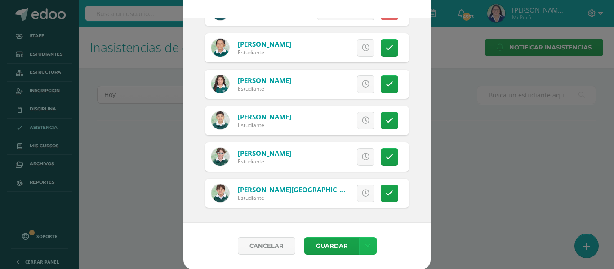
click at [366, 243] on icon at bounding box center [368, 246] width 5 height 8
click at [358, 209] on link "Guardar sin notificar inasistencias" at bounding box center [345, 212] width 99 height 22
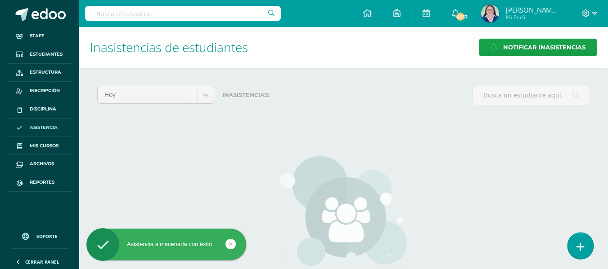
click at [576, 240] on link at bounding box center [580, 246] width 26 height 26
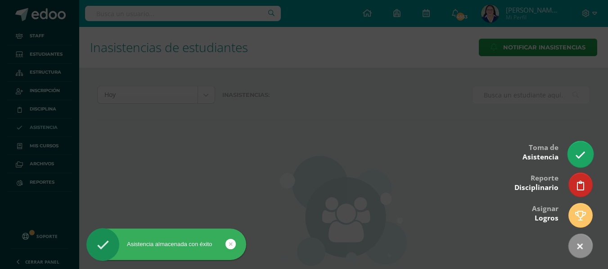
click at [577, 155] on icon at bounding box center [580, 155] width 10 height 10
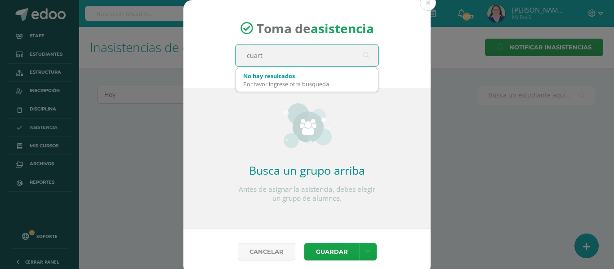
type input "cuarto"
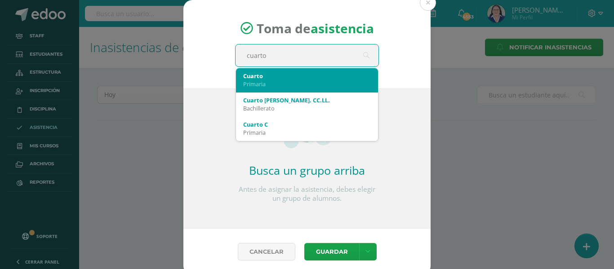
click at [295, 78] on div "Cuarto" at bounding box center [307, 76] width 128 height 8
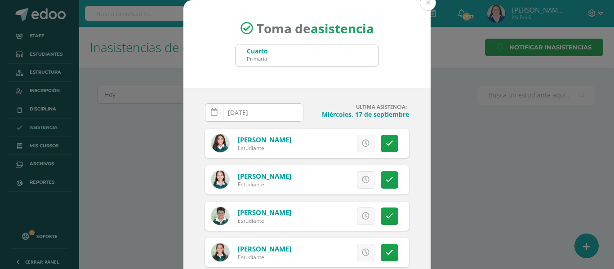
click at [212, 110] on icon at bounding box center [214, 113] width 7 height 8
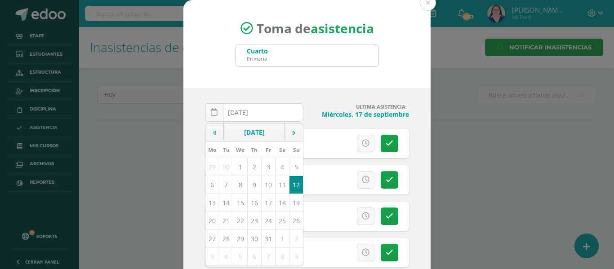
click at [213, 131] on icon at bounding box center [214, 133] width 3 height 6
click at [253, 202] on td "18" at bounding box center [254, 203] width 14 height 18
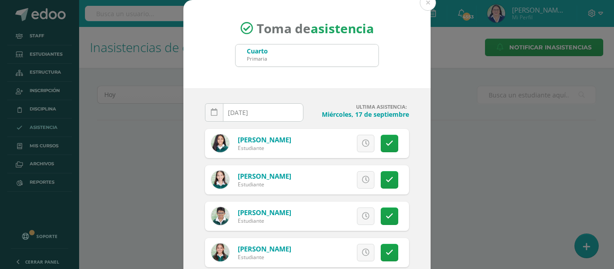
type input "[DATE]"
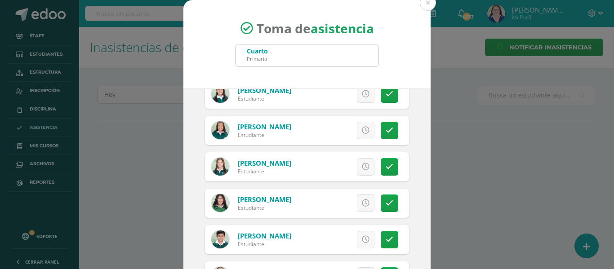
scroll to position [989, 0]
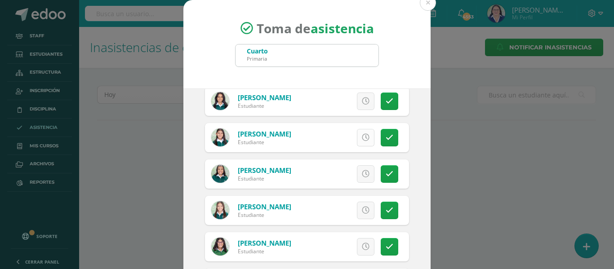
click at [362, 139] on icon at bounding box center [366, 138] width 8 height 8
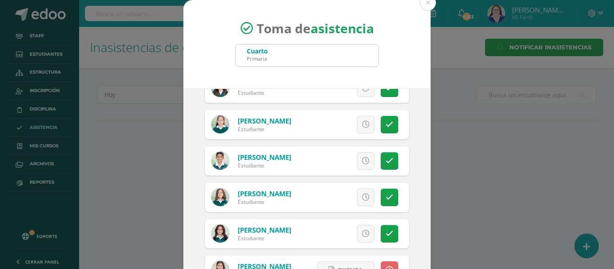
scroll to position [855, 0]
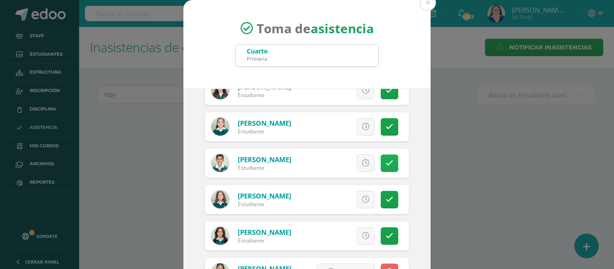
click at [386, 162] on icon at bounding box center [390, 164] width 8 height 8
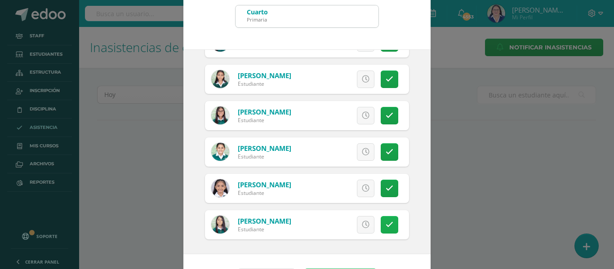
scroll to position [71, 0]
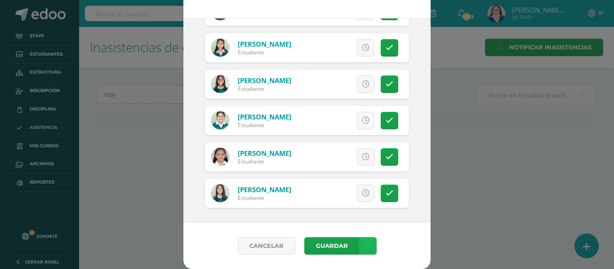
click at [366, 243] on icon at bounding box center [368, 246] width 5 height 8
click at [364, 209] on link "Guardar sin notificar inasistencias" at bounding box center [345, 212] width 99 height 22
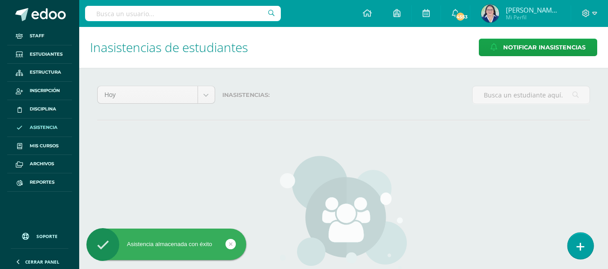
click at [582, 248] on icon at bounding box center [580, 247] width 8 height 10
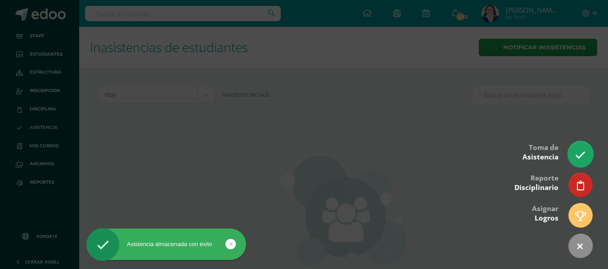
click at [582, 156] on icon at bounding box center [580, 155] width 10 height 10
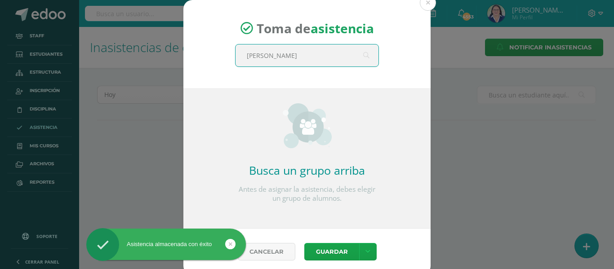
type input "quinto"
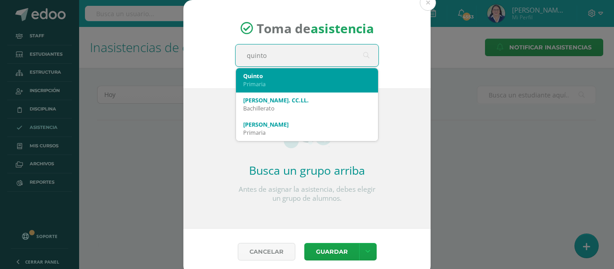
click at [290, 77] on div "Quinto" at bounding box center [307, 76] width 128 height 8
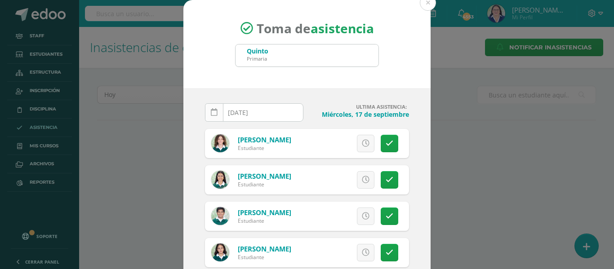
click at [210, 107] on link at bounding box center [214, 112] width 18 height 18
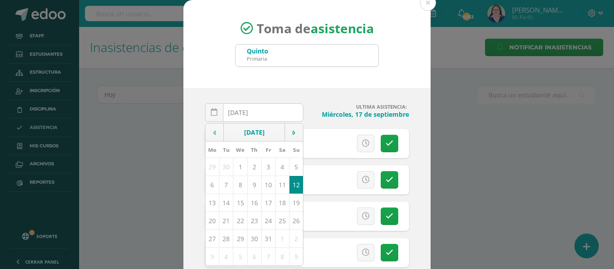
click at [213, 133] on td at bounding box center [215, 133] width 18 height 18
click at [252, 201] on td "18" at bounding box center [254, 203] width 14 height 18
type input "[DATE]"
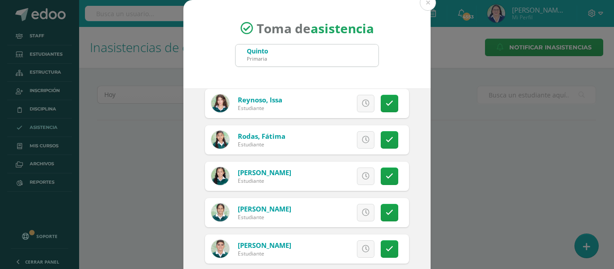
scroll to position [1519, 0]
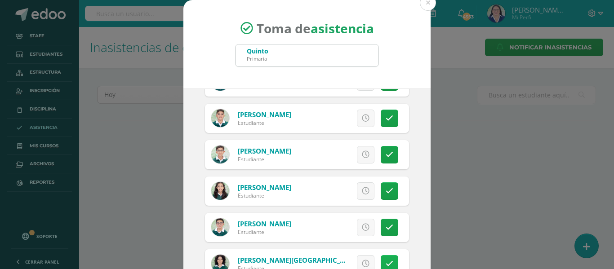
click at [381, 260] on link at bounding box center [390, 264] width 18 height 18
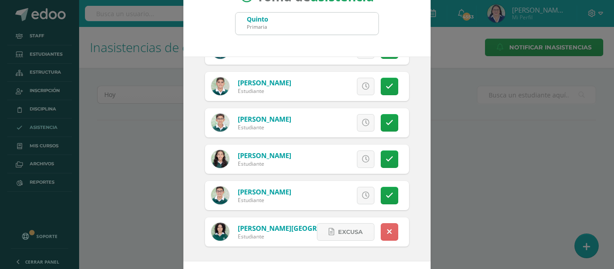
scroll to position [71, 0]
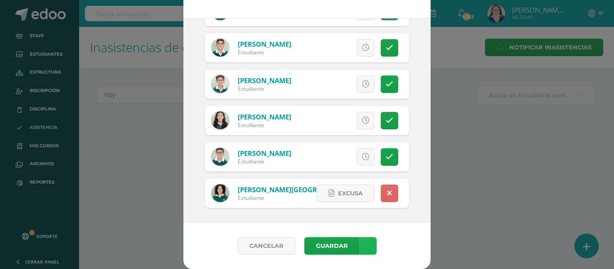
click at [368, 242] on link at bounding box center [368, 246] width 18 height 18
click at [412, 188] on div "[DATE] September, 2025 Mo Tu We Th Fr Sa Su 1 2 3 4 5 6 7 8 9 10 11 12 13 14 15…" at bounding box center [306, 120] width 247 height 205
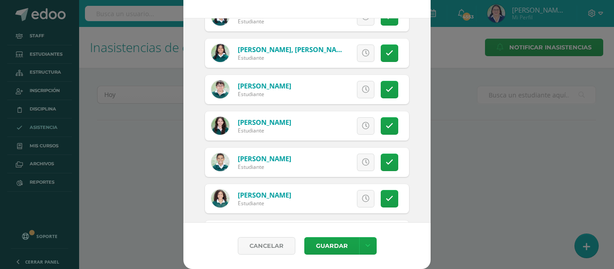
scroll to position [944, 0]
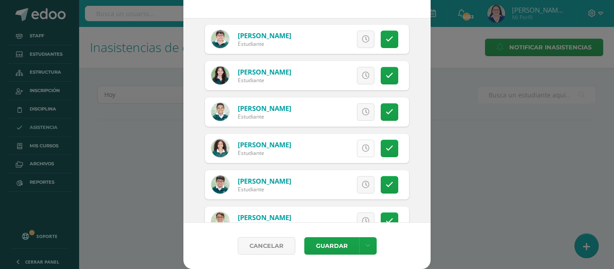
click at [362, 147] on icon at bounding box center [366, 149] width 8 height 8
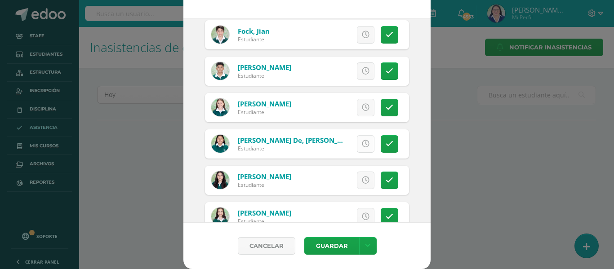
scroll to position [540, 0]
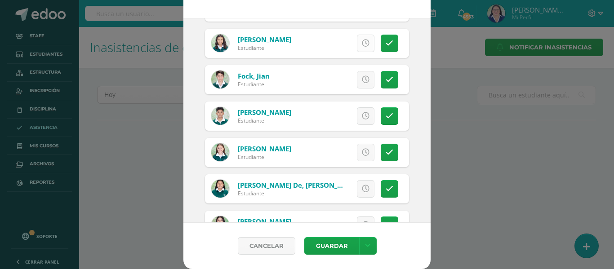
click at [362, 46] on icon at bounding box center [366, 44] width 8 height 8
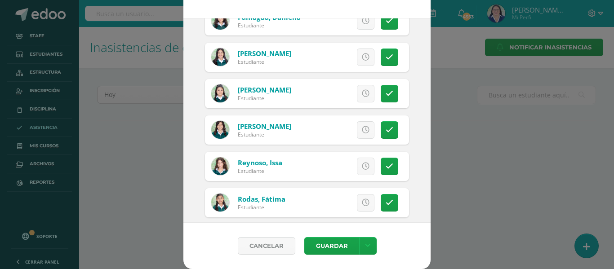
scroll to position [1304, 0]
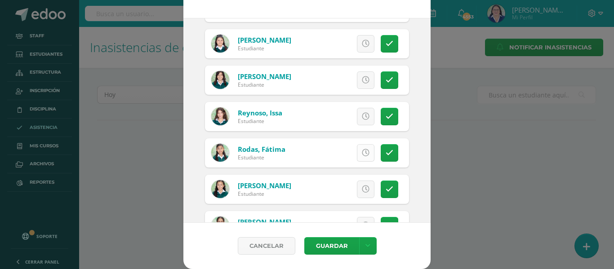
click at [362, 150] on icon at bounding box center [366, 153] width 8 height 8
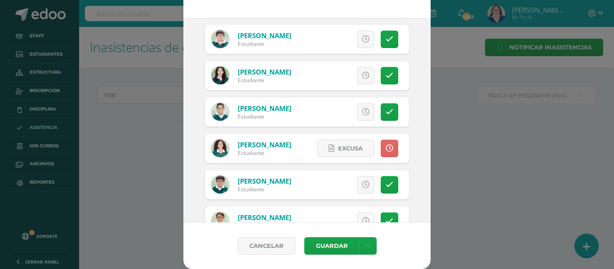
scroll to position [855, 0]
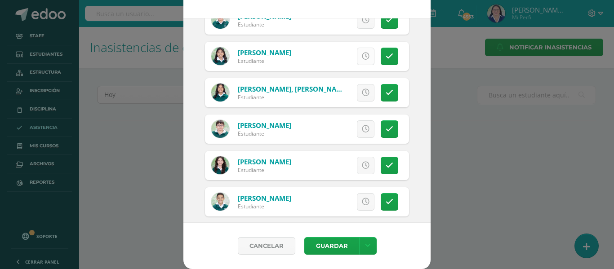
click at [362, 56] on icon at bounding box center [366, 57] width 8 height 8
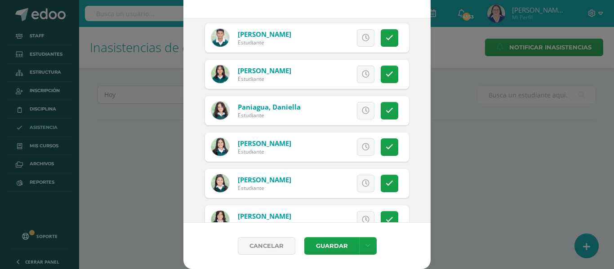
scroll to position [1169, 0]
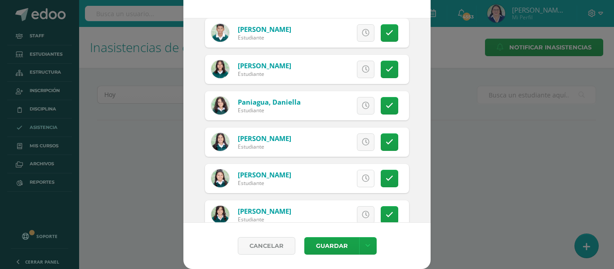
click at [362, 175] on icon at bounding box center [366, 179] width 8 height 8
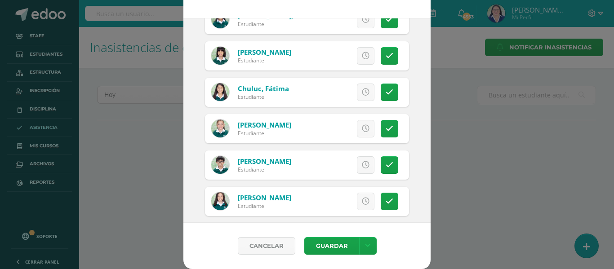
scroll to position [270, 0]
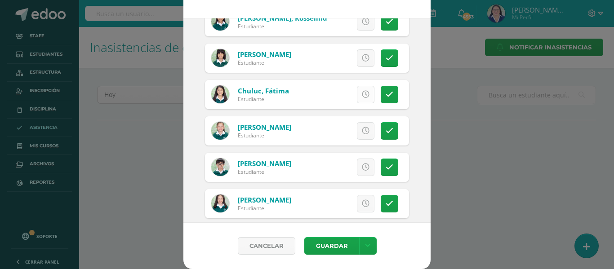
click at [362, 95] on icon at bounding box center [366, 95] width 8 height 8
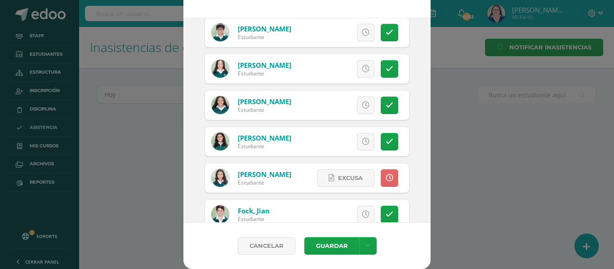
scroll to position [450, 0]
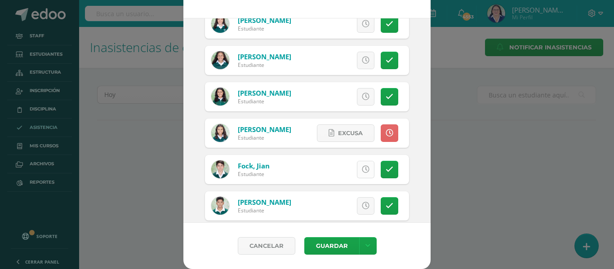
click at [362, 169] on icon at bounding box center [366, 170] width 8 height 8
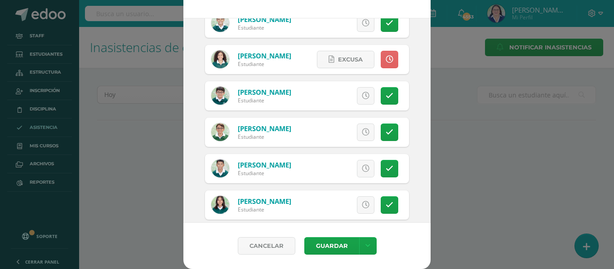
scroll to position [1034, 0]
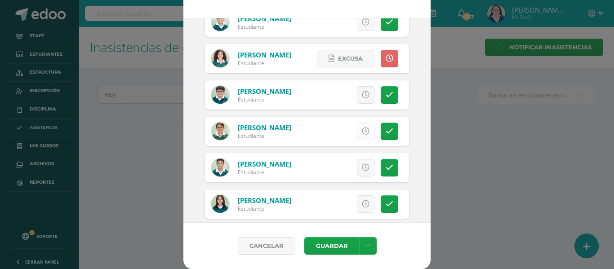
click at [362, 131] on icon at bounding box center [366, 132] width 8 height 8
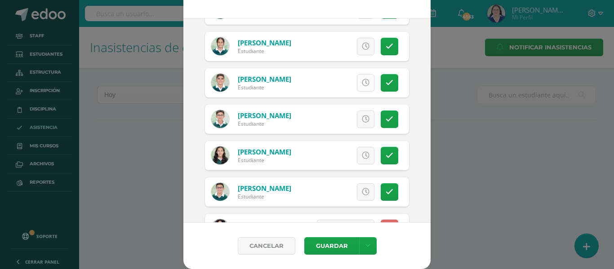
scroll to position [1519, 0]
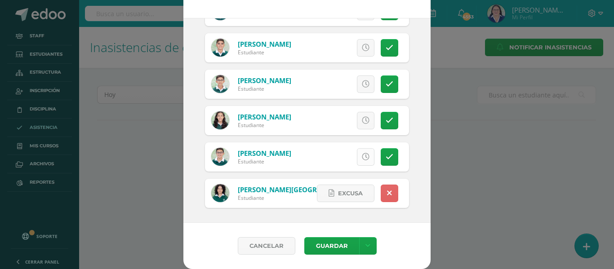
click at [362, 154] on icon at bounding box center [366, 157] width 8 height 8
click at [367, 245] on link at bounding box center [368, 246] width 18 height 18
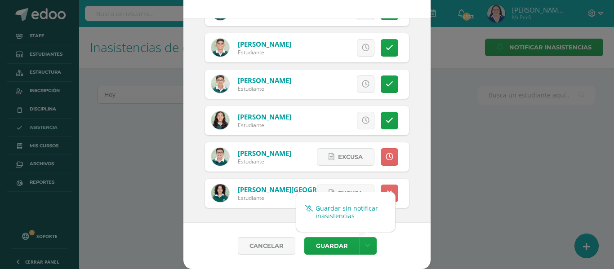
click at [363, 208] on link "Guardar sin notificar inasistencias" at bounding box center [345, 212] width 99 height 22
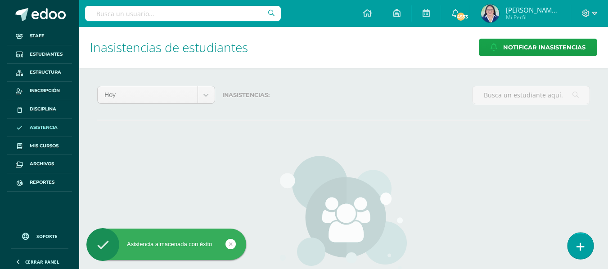
click at [579, 246] on icon at bounding box center [580, 247] width 8 height 10
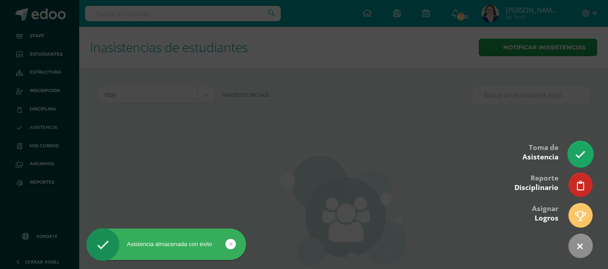
click at [582, 155] on icon at bounding box center [580, 155] width 10 height 10
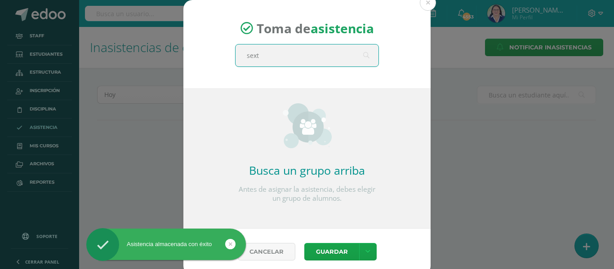
type input "sexto"
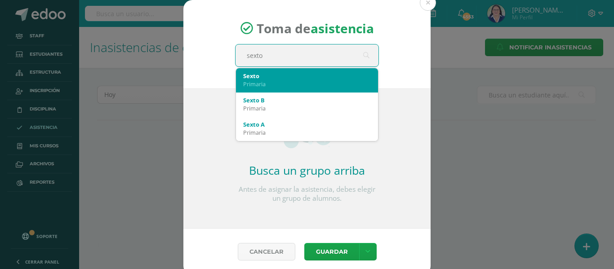
click at [293, 79] on div "Sexto" at bounding box center [307, 76] width 128 height 8
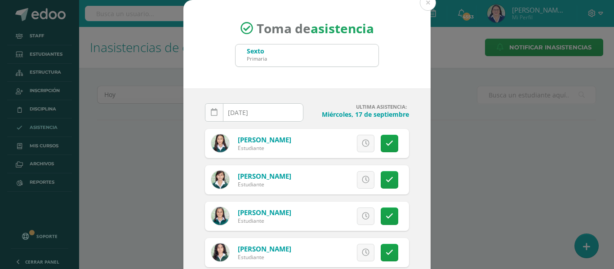
click at [211, 112] on icon at bounding box center [214, 113] width 7 height 8
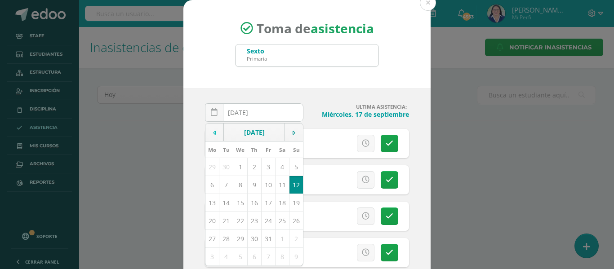
click at [207, 131] on td at bounding box center [215, 133] width 18 height 18
click at [249, 202] on td "18" at bounding box center [254, 203] width 14 height 18
type input "2025-09-18"
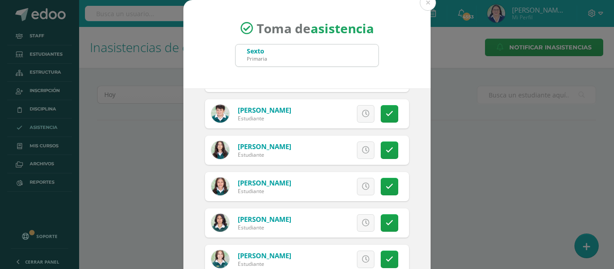
scroll to position [585, 0]
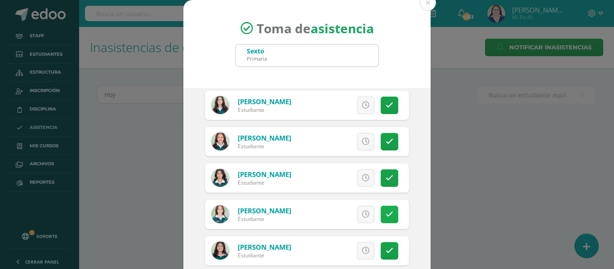
click at [386, 211] on icon at bounding box center [390, 215] width 8 height 8
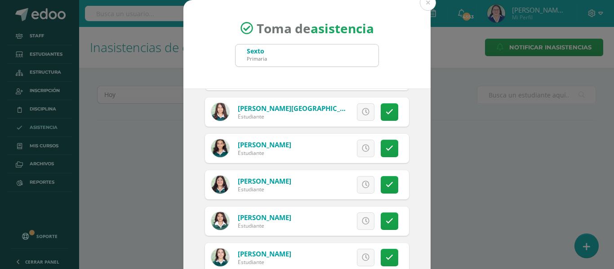
scroll to position [1304, 0]
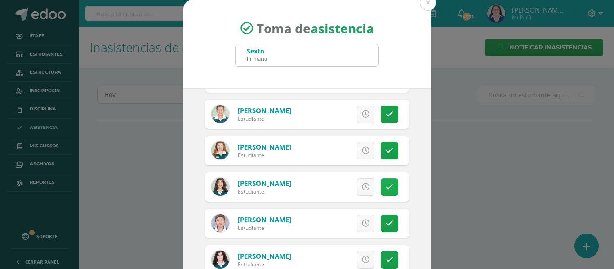
click at [386, 186] on icon at bounding box center [390, 187] width 8 height 8
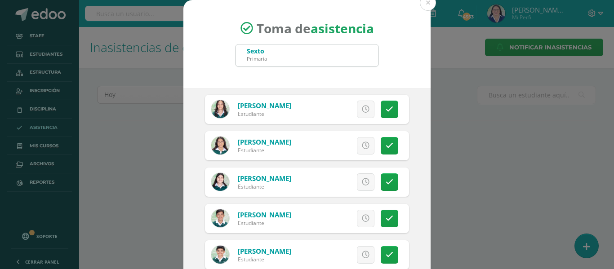
scroll to position [45, 0]
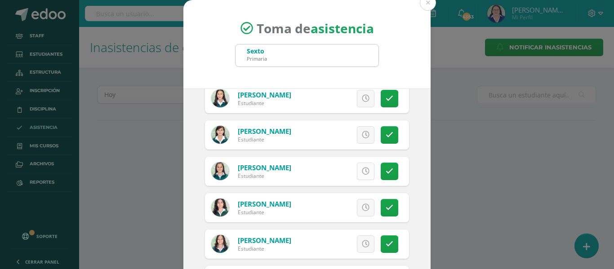
click at [362, 171] on icon at bounding box center [366, 172] width 8 height 8
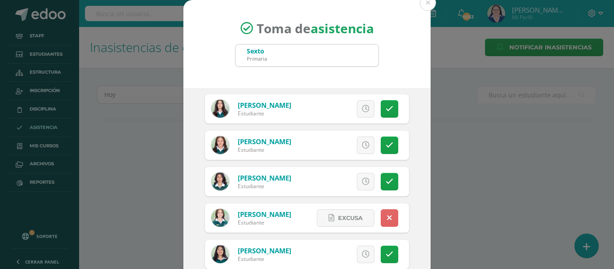
scroll to position [630, 0]
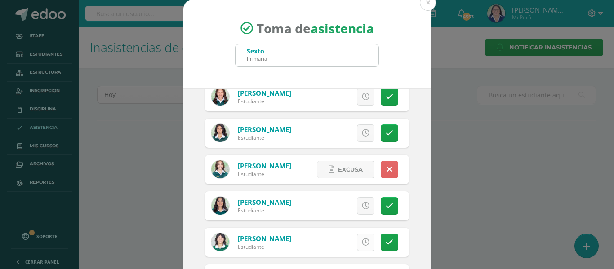
click at [362, 239] on icon at bounding box center [366, 243] width 8 height 8
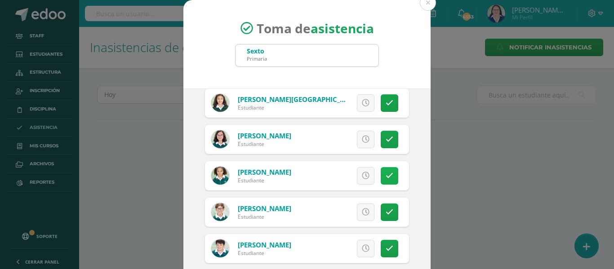
click at [386, 174] on icon at bounding box center [390, 176] width 8 height 8
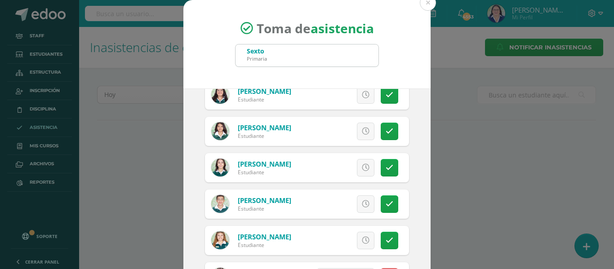
scroll to position [1259, 0]
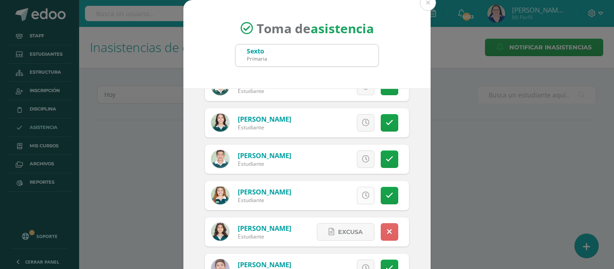
click at [362, 194] on icon at bounding box center [366, 196] width 8 height 8
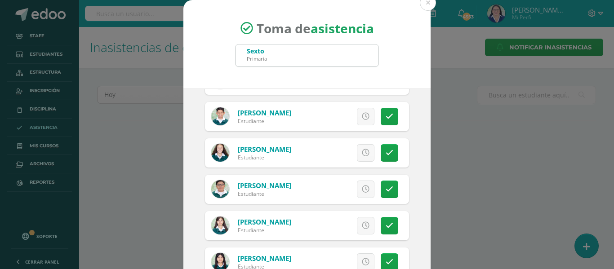
scroll to position [899, 0]
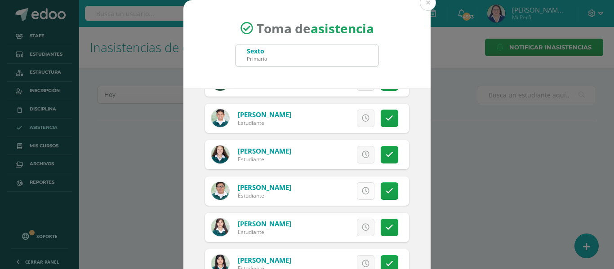
click at [362, 192] on icon at bounding box center [366, 192] width 8 height 8
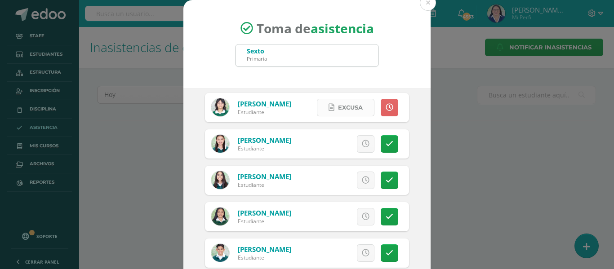
scroll to position [810, 0]
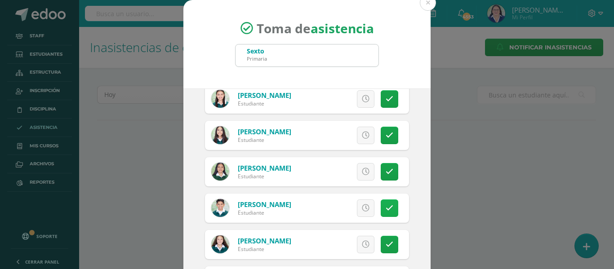
click at [386, 206] on icon at bounding box center [390, 209] width 8 height 8
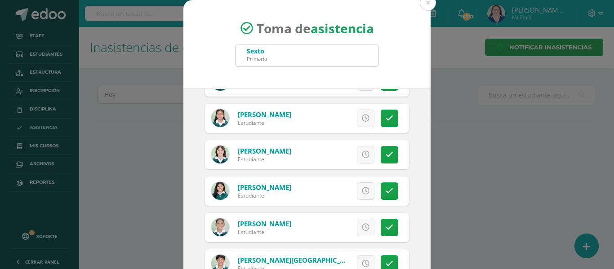
scroll to position [71, 0]
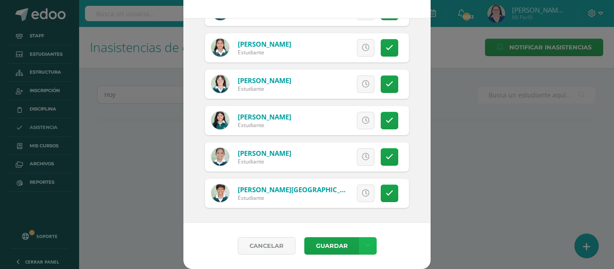
click at [362, 242] on link at bounding box center [368, 246] width 18 height 18
click at [350, 210] on link "Guardar sin notificar inasistencias" at bounding box center [345, 212] width 99 height 22
